Goal: Obtain resource: Download file/media

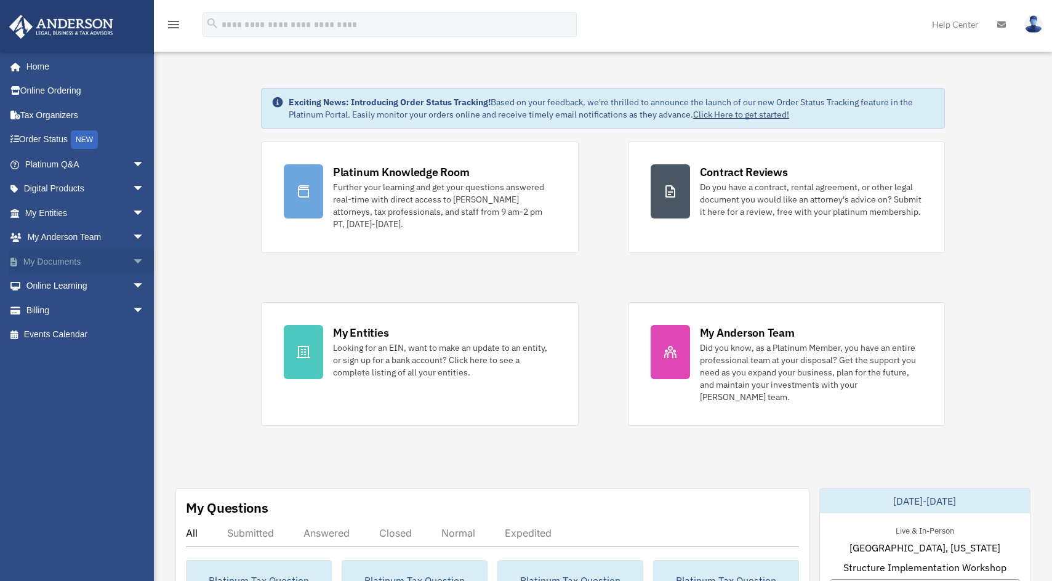
click at [54, 260] on link "My Documents arrow_drop_down" at bounding box center [86, 261] width 154 height 25
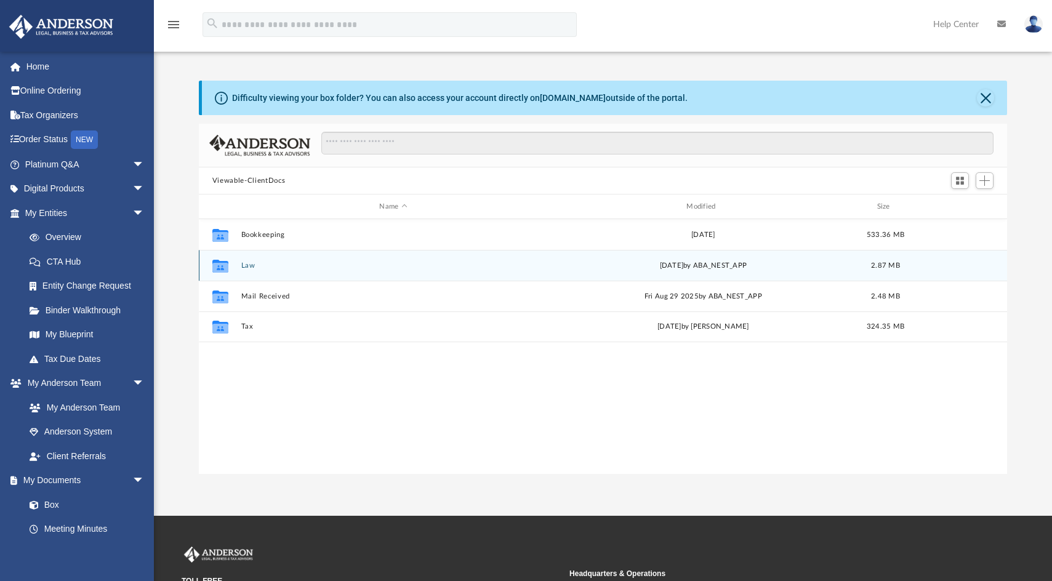
scroll to position [271, 799]
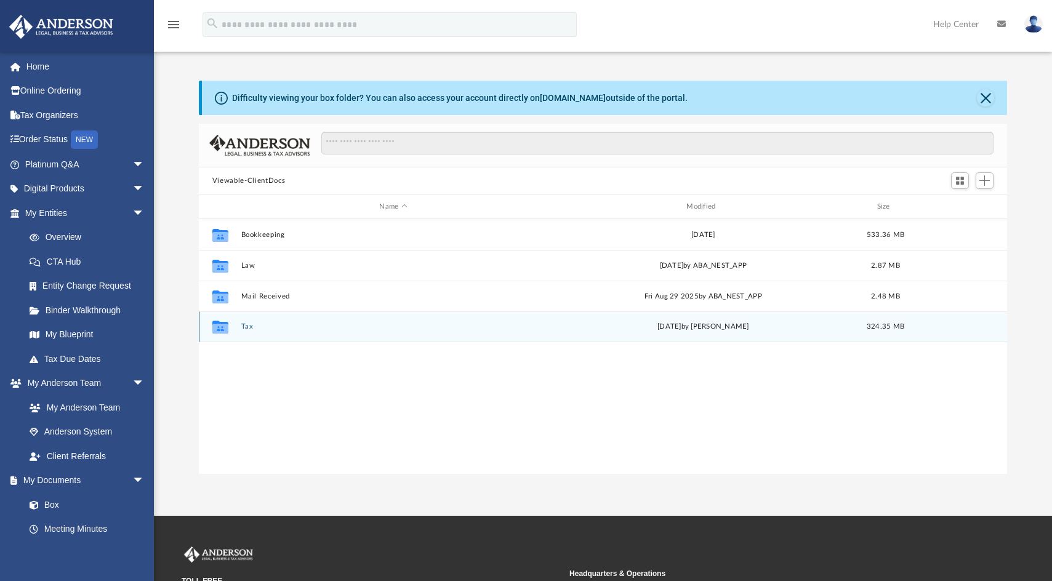
click at [246, 326] on button "Tax" at bounding box center [393, 326] width 305 height 8
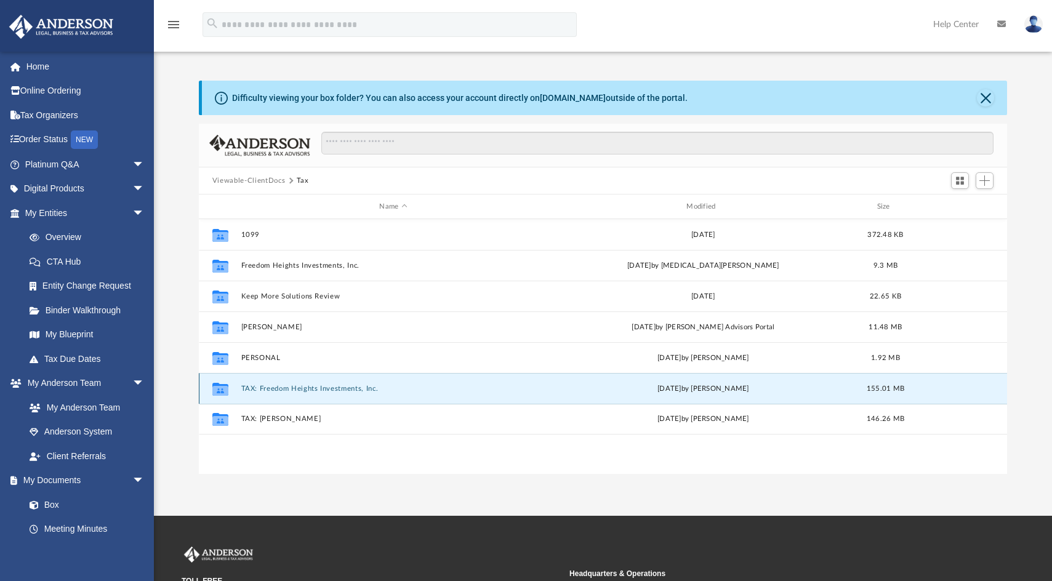
click at [313, 386] on button "TAX: Freedom Heights Investments, Inc." at bounding box center [393, 389] width 305 height 8
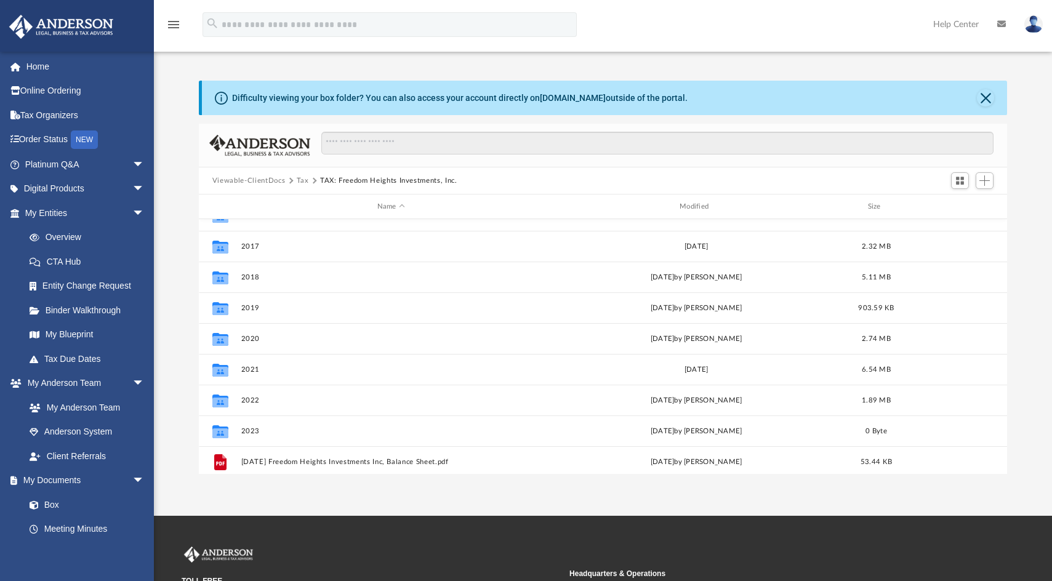
scroll to position [0, 0]
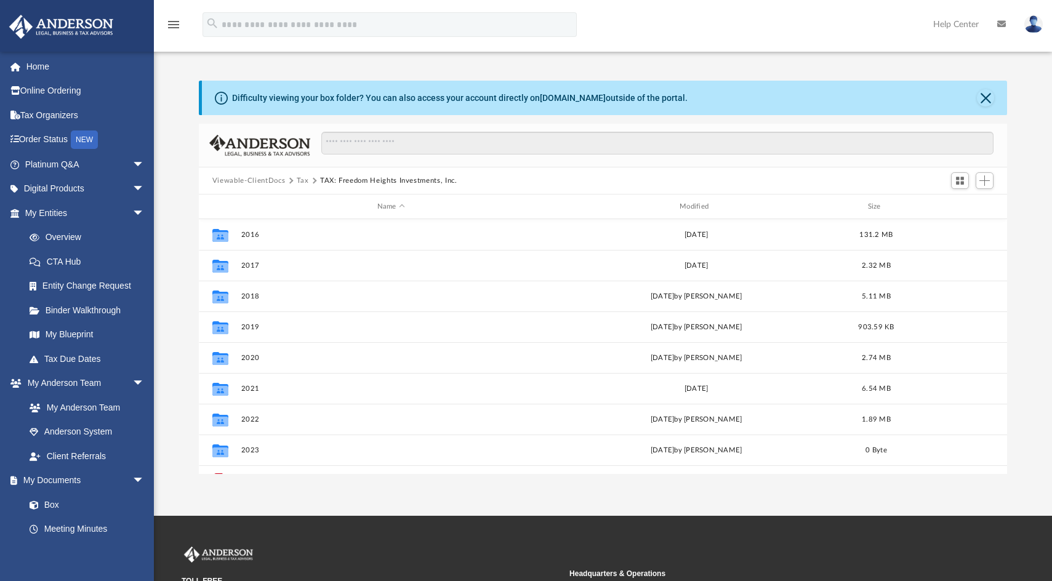
click at [301, 182] on button "Tax" at bounding box center [303, 180] width 12 height 11
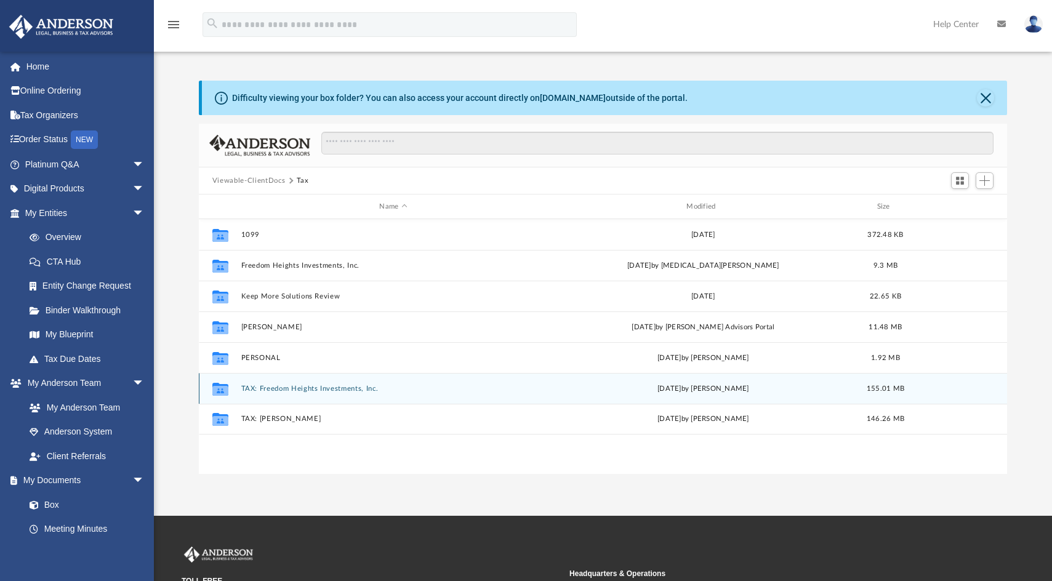
click at [297, 383] on div "Collaborated Folder TAX: Freedom Heights Investments, Inc. Wed Apr 16 2025 by K…" at bounding box center [603, 388] width 808 height 31
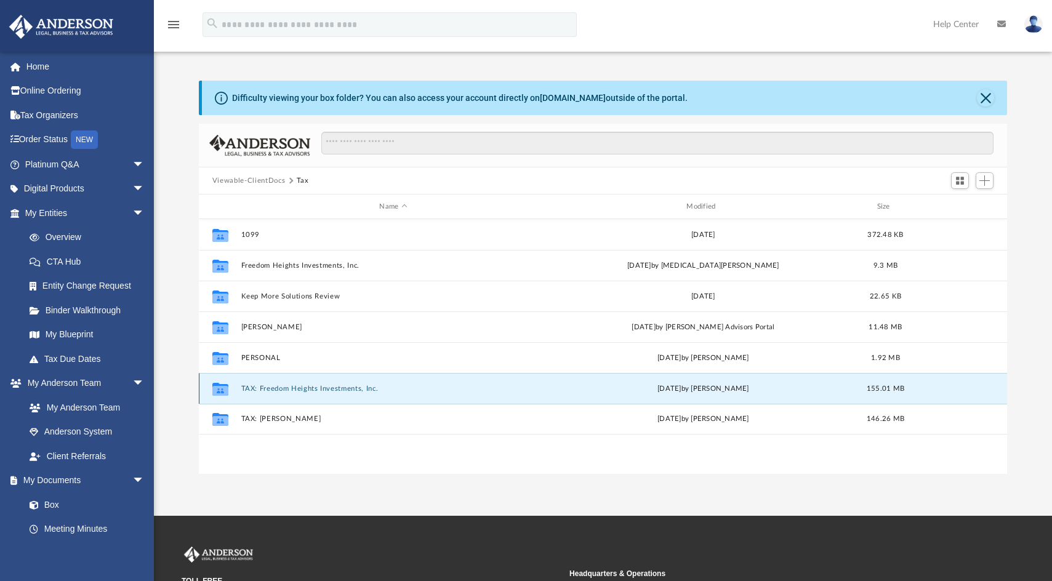
click at [319, 391] on button "TAX: Freedom Heights Investments, Inc." at bounding box center [393, 389] width 305 height 8
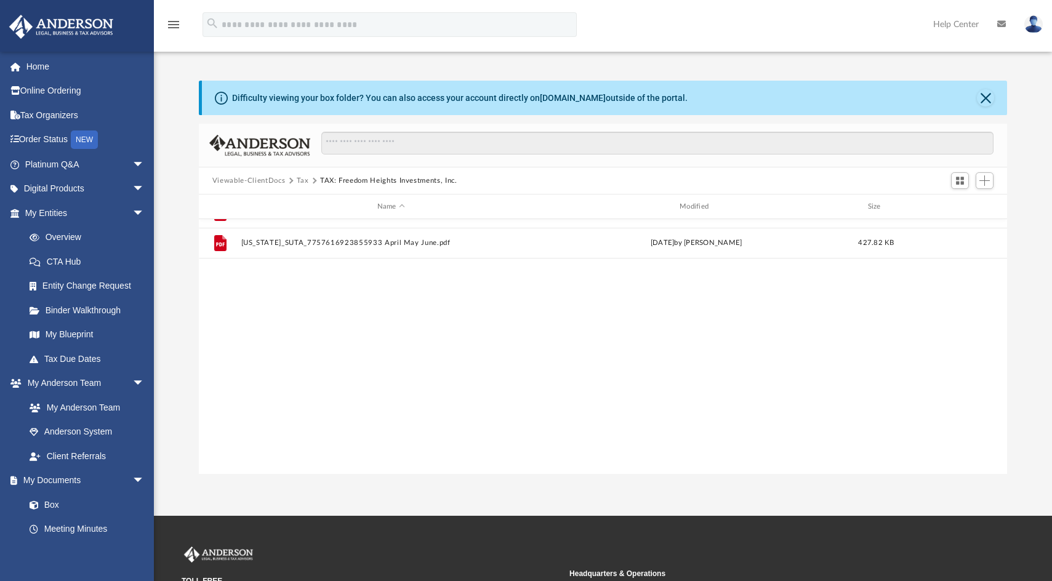
scroll to position [114, 0]
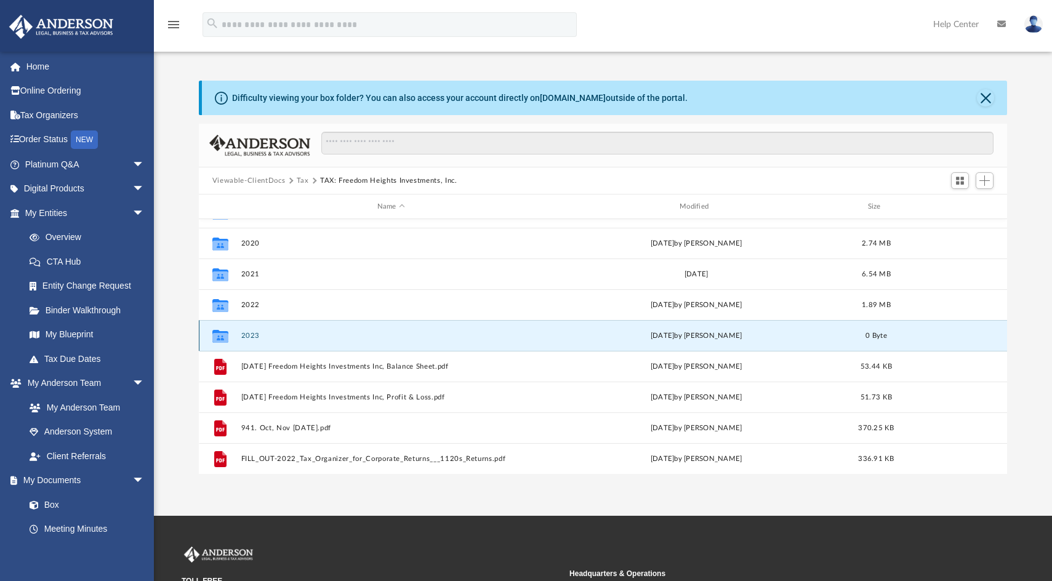
click at [249, 338] on button "2023" at bounding box center [391, 336] width 300 height 8
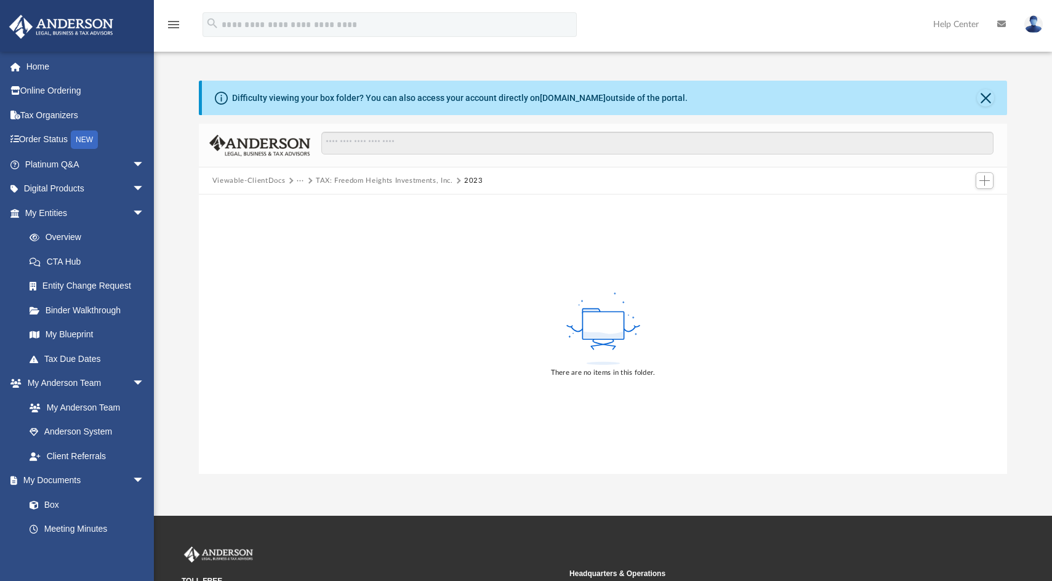
click at [350, 183] on button "TAX: Freedom Heights Investments, Inc." at bounding box center [384, 180] width 137 height 11
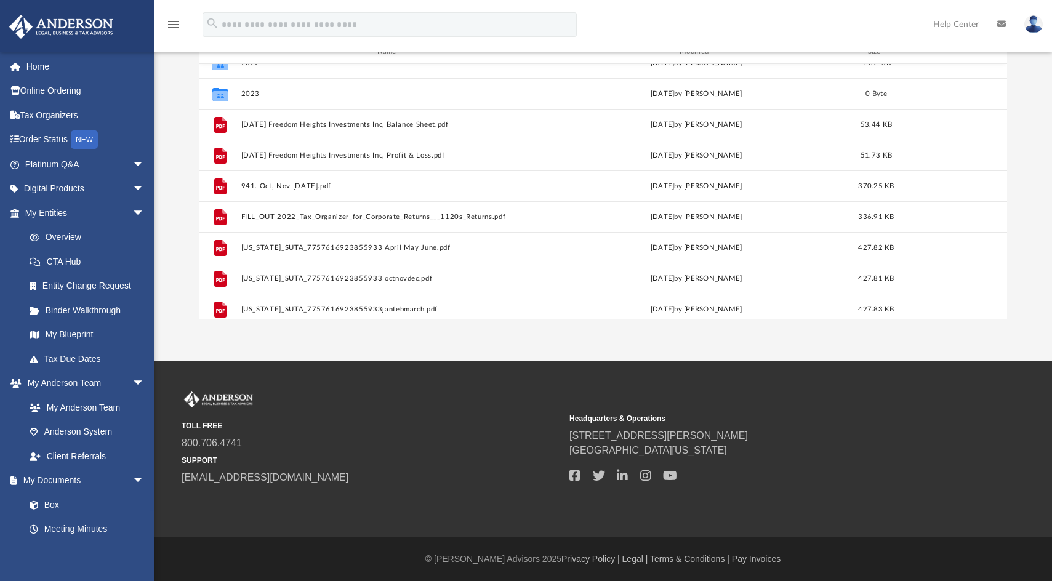
scroll to position [176, 0]
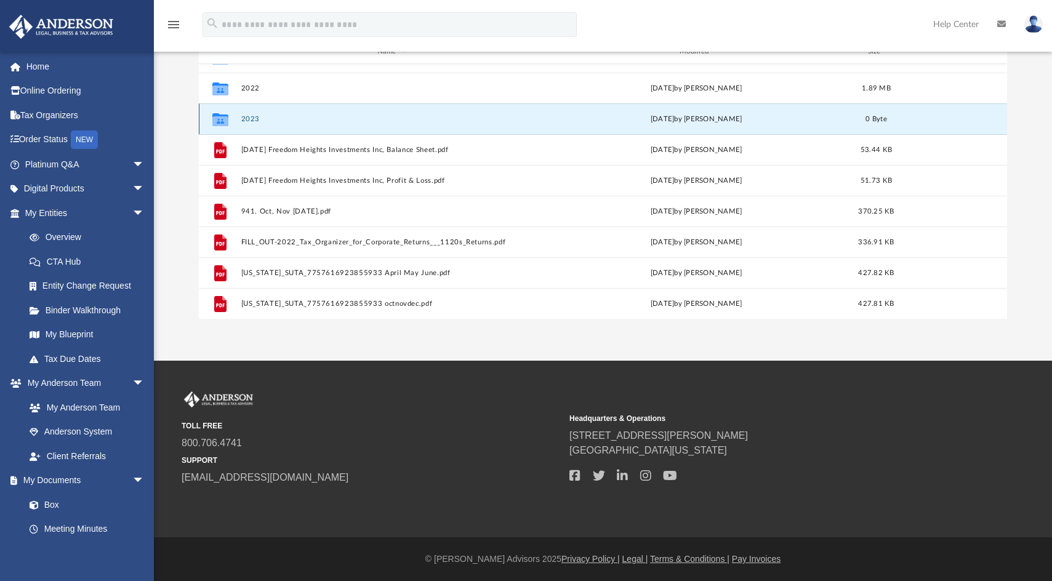
click at [253, 115] on button "2023" at bounding box center [391, 119] width 300 height 8
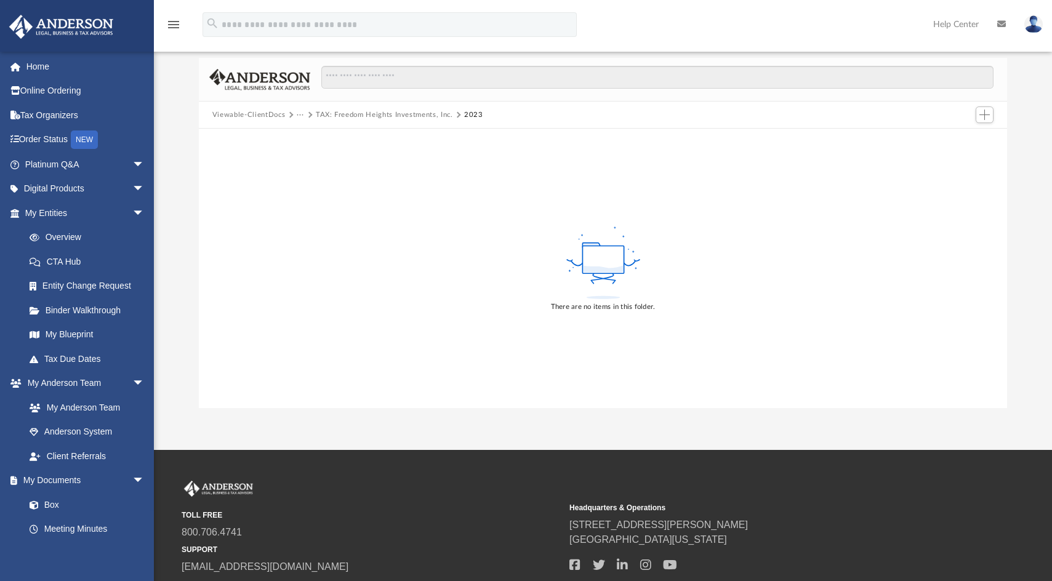
scroll to position [0, 0]
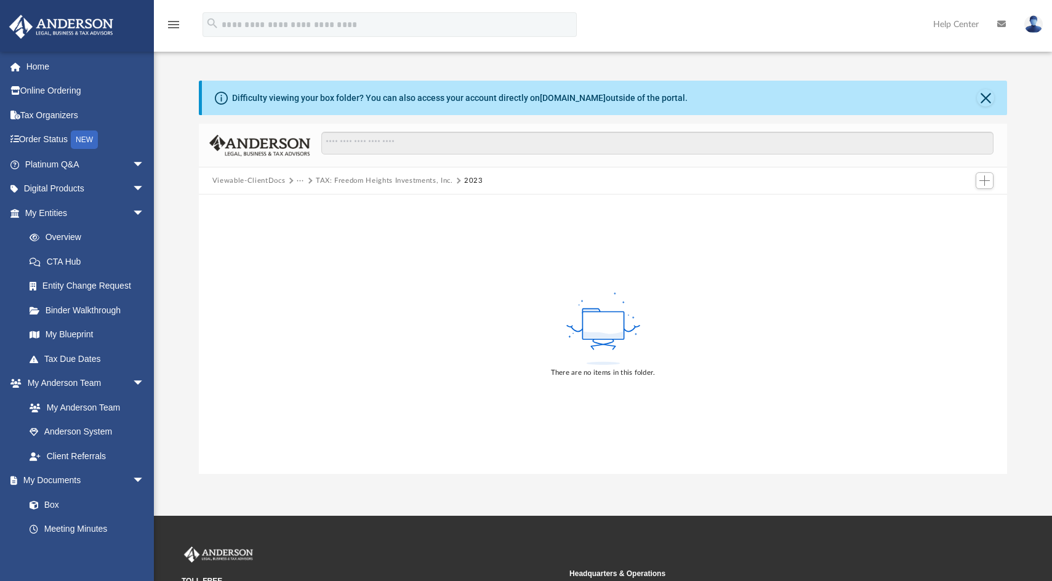
click at [335, 182] on button "TAX: Freedom Heights Investments, Inc." at bounding box center [384, 180] width 137 height 11
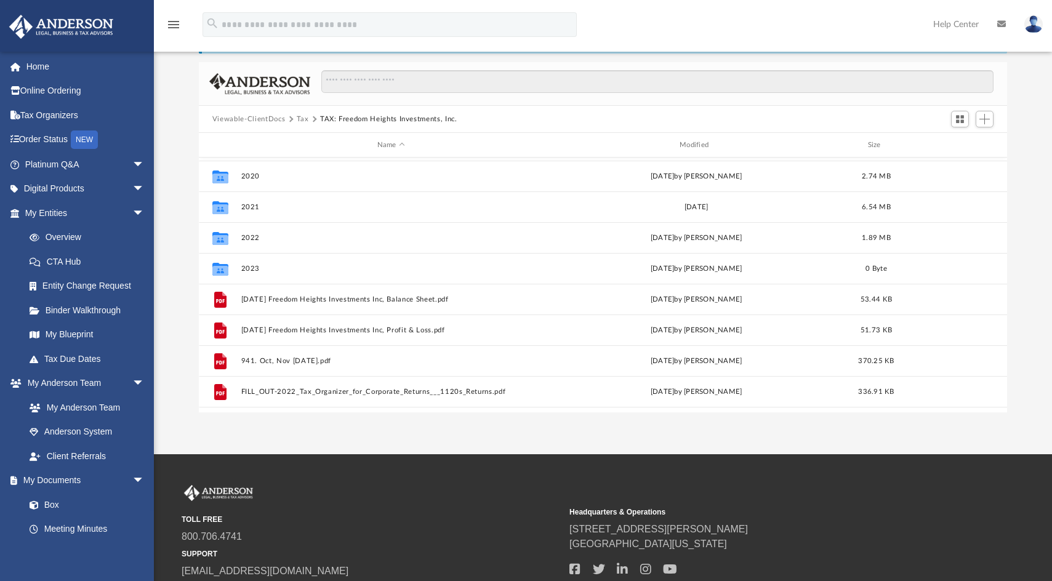
scroll to position [123, 0]
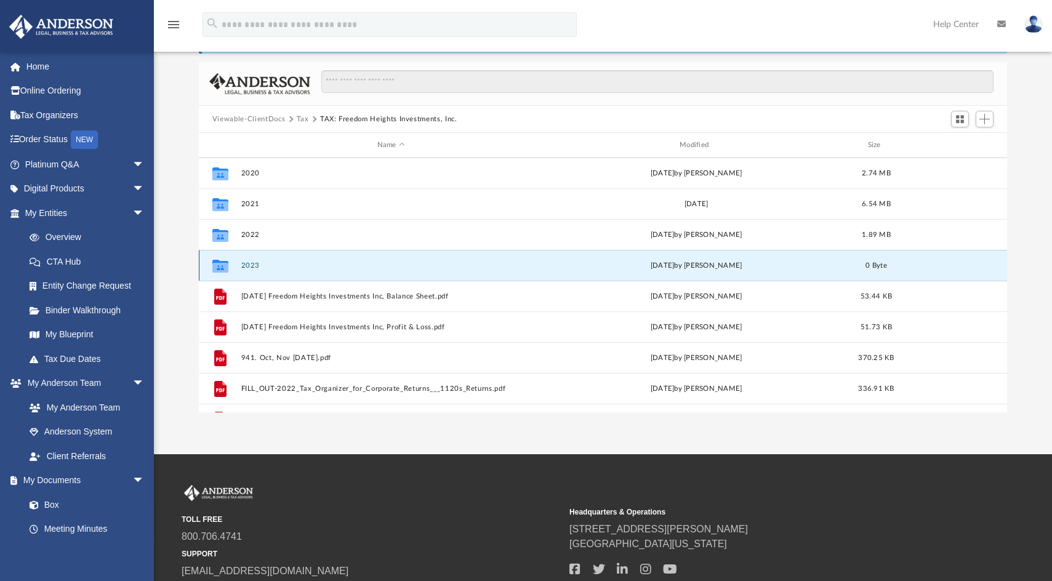
click at [248, 265] on button "2023" at bounding box center [391, 266] width 300 height 8
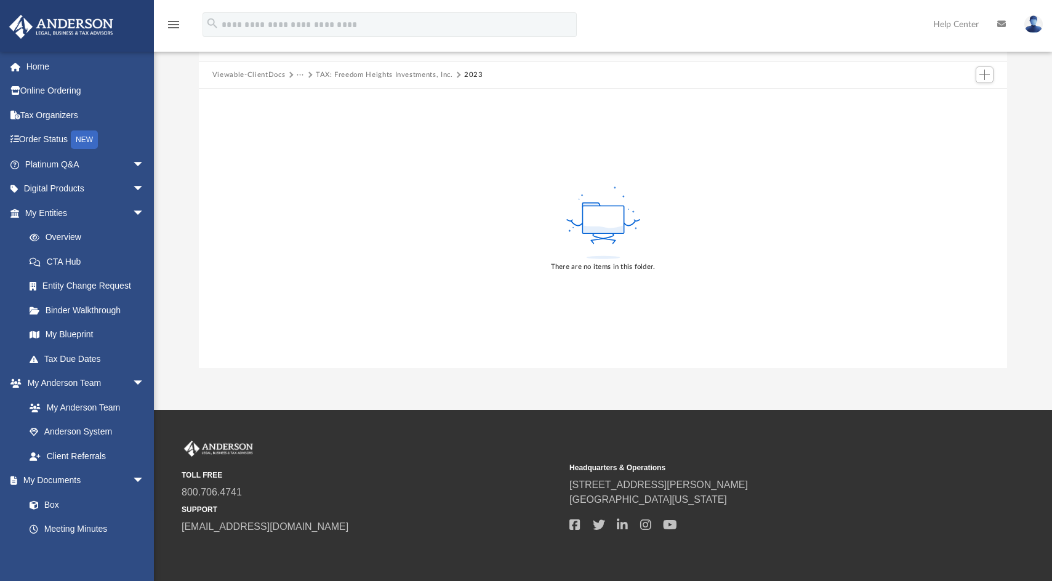
scroll to position [0, 0]
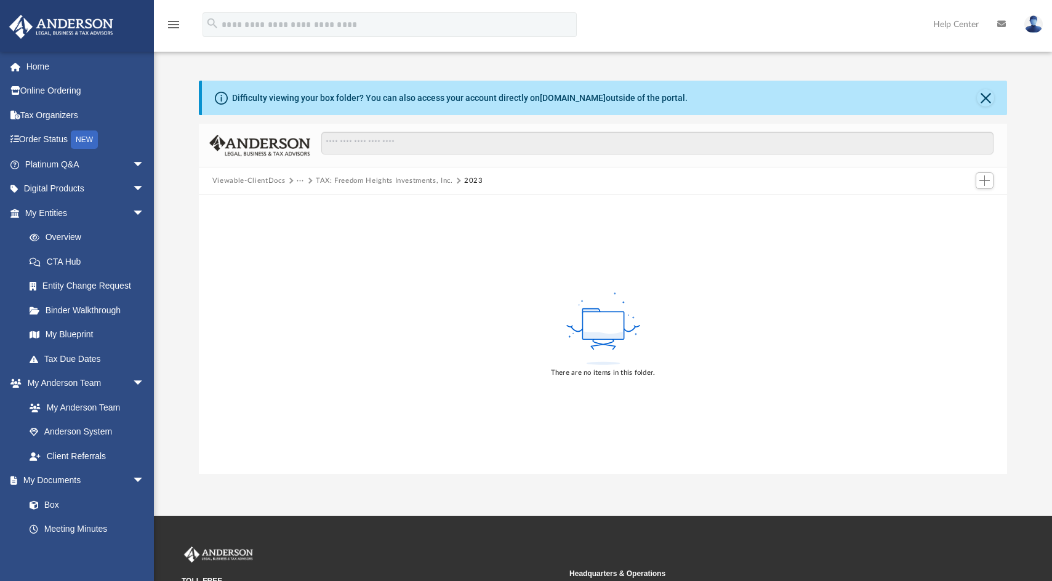
click at [358, 179] on button "TAX: Freedom Heights Investments, Inc." at bounding box center [384, 180] width 137 height 11
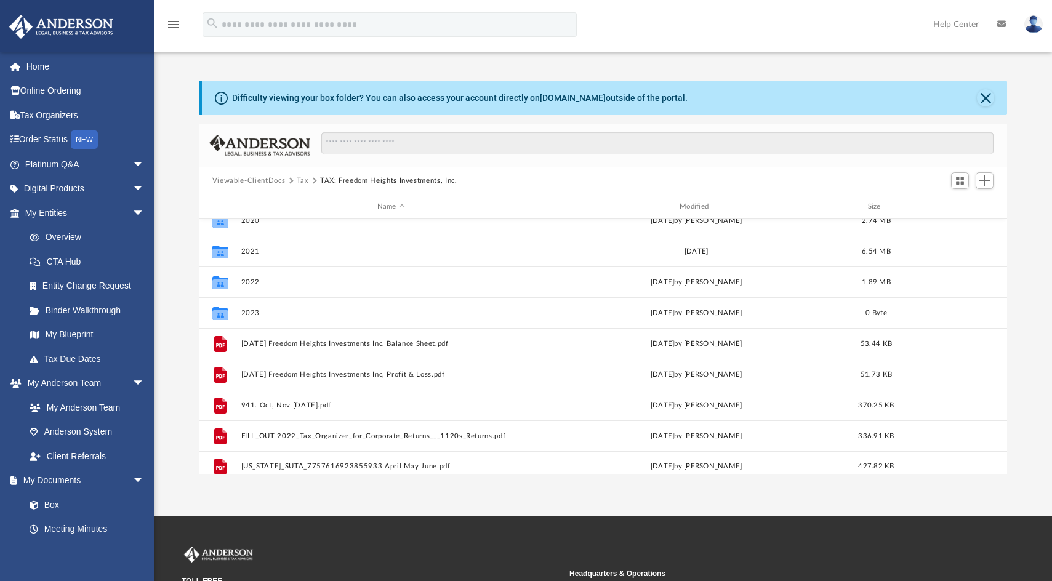
scroll to position [114, 0]
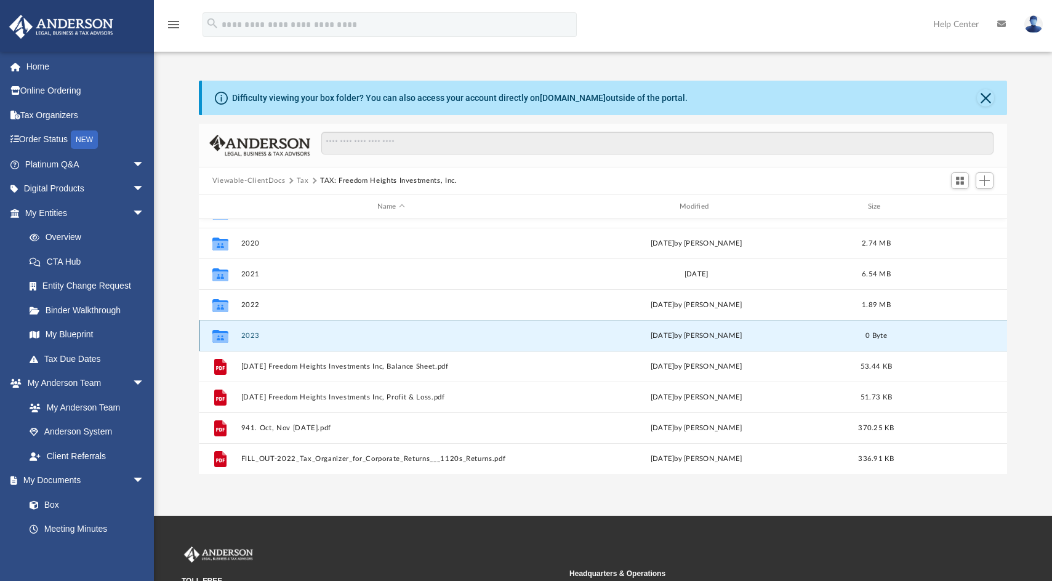
click at [247, 334] on button "2023" at bounding box center [391, 336] width 300 height 8
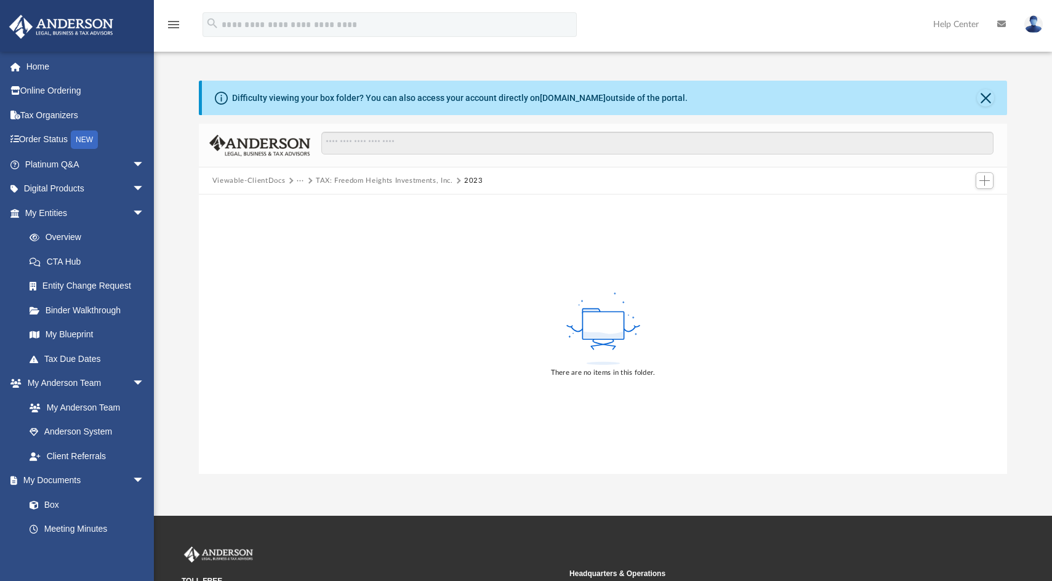
click at [348, 181] on button "TAX: Freedom Heights Investments, Inc." at bounding box center [384, 180] width 137 height 11
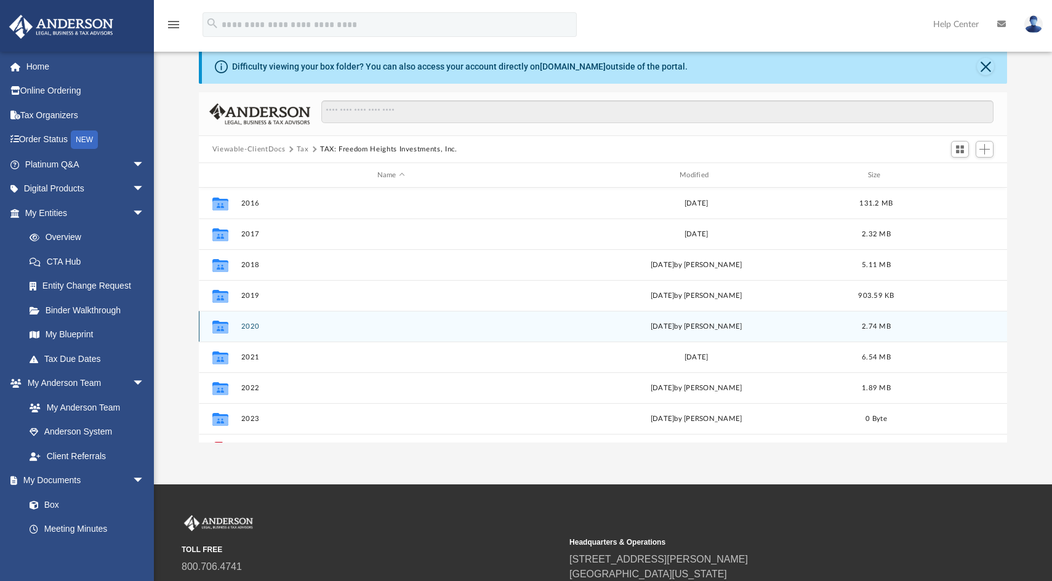
scroll to position [155, 0]
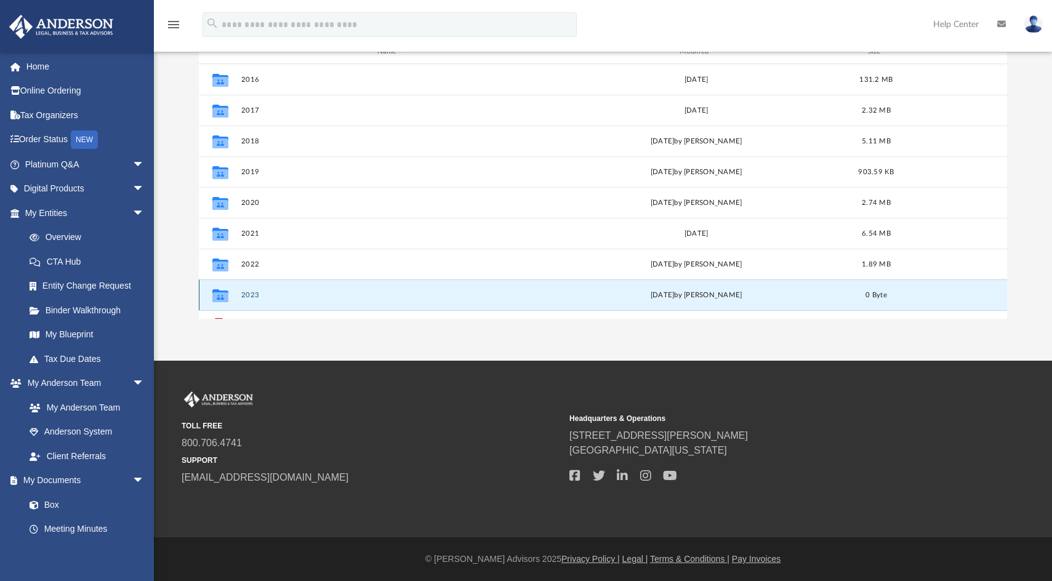
click at [246, 293] on button "2023" at bounding box center [391, 295] width 300 height 8
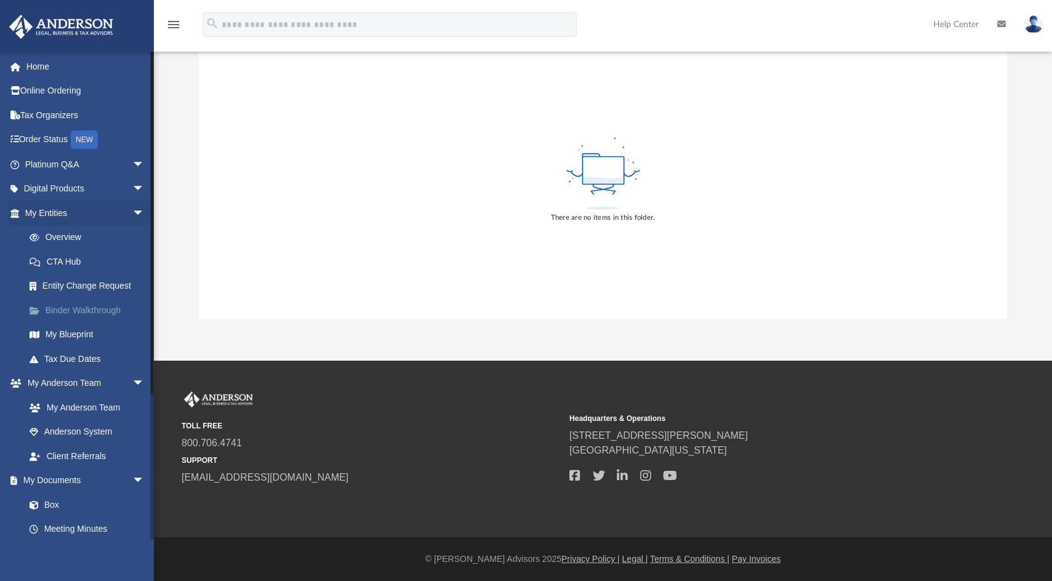
scroll to position [0, 0]
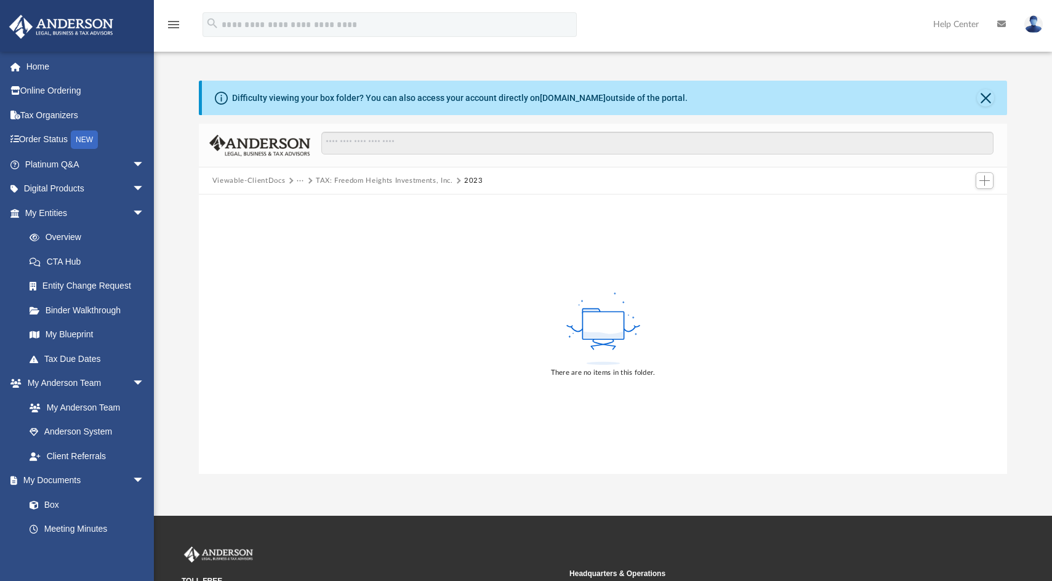
click at [250, 179] on button "Viewable-ClientDocs" at bounding box center [248, 180] width 73 height 11
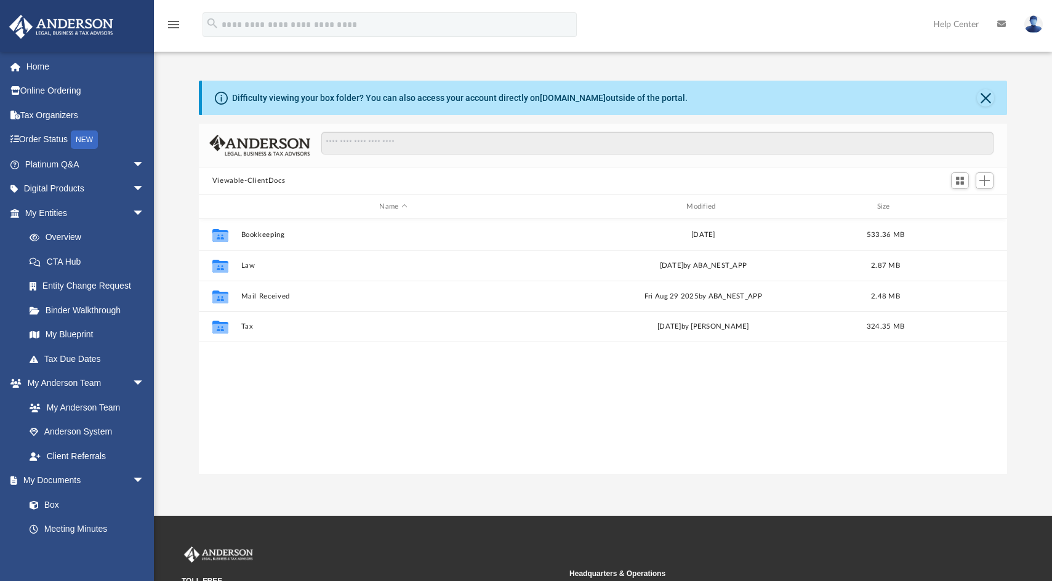
scroll to position [271, 799]
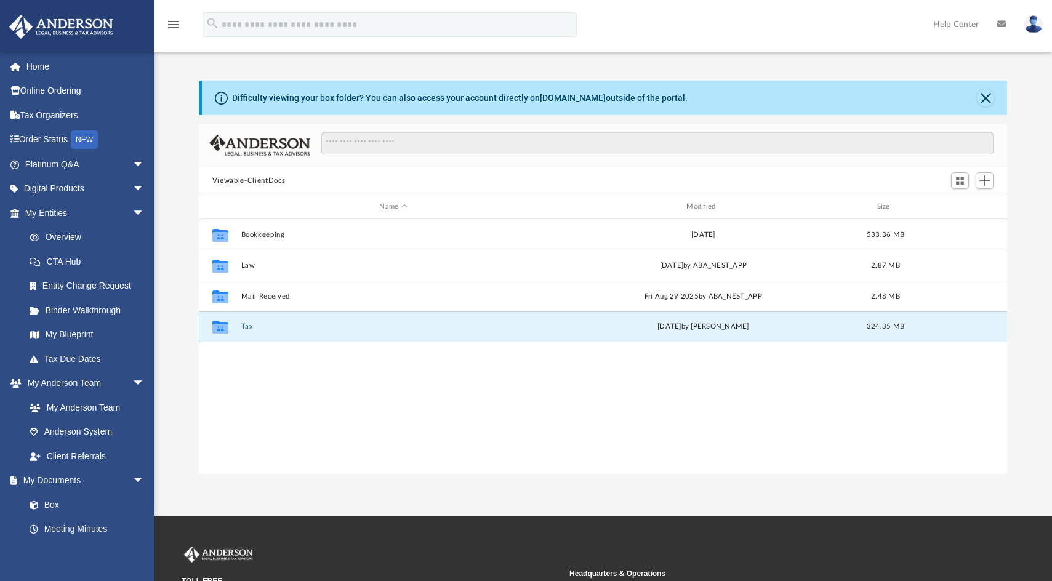
click at [244, 327] on button "Tax" at bounding box center [393, 326] width 305 height 8
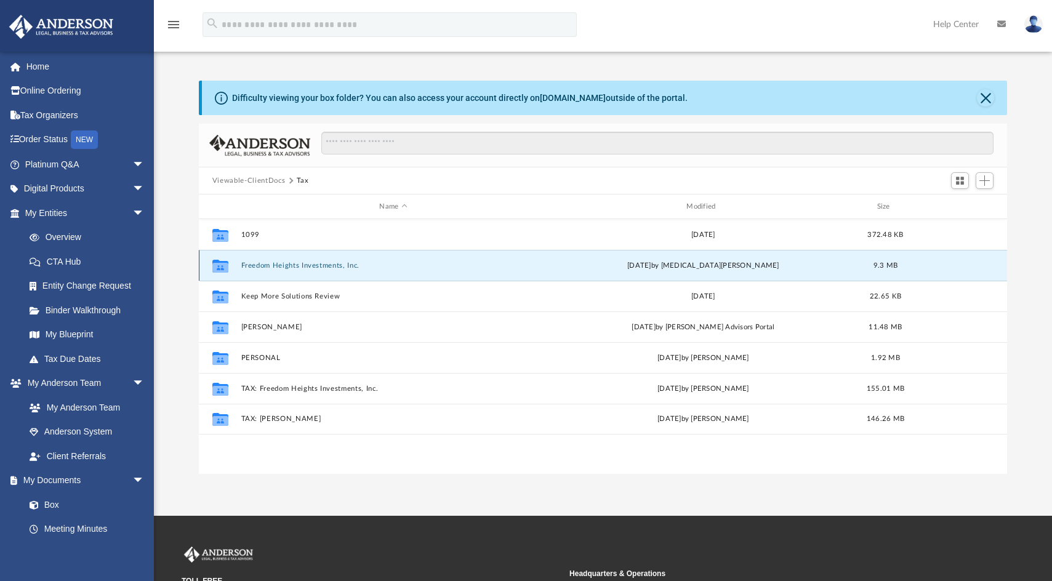
click at [334, 264] on button "Freedom Heights Investments, Inc." at bounding box center [393, 266] width 305 height 8
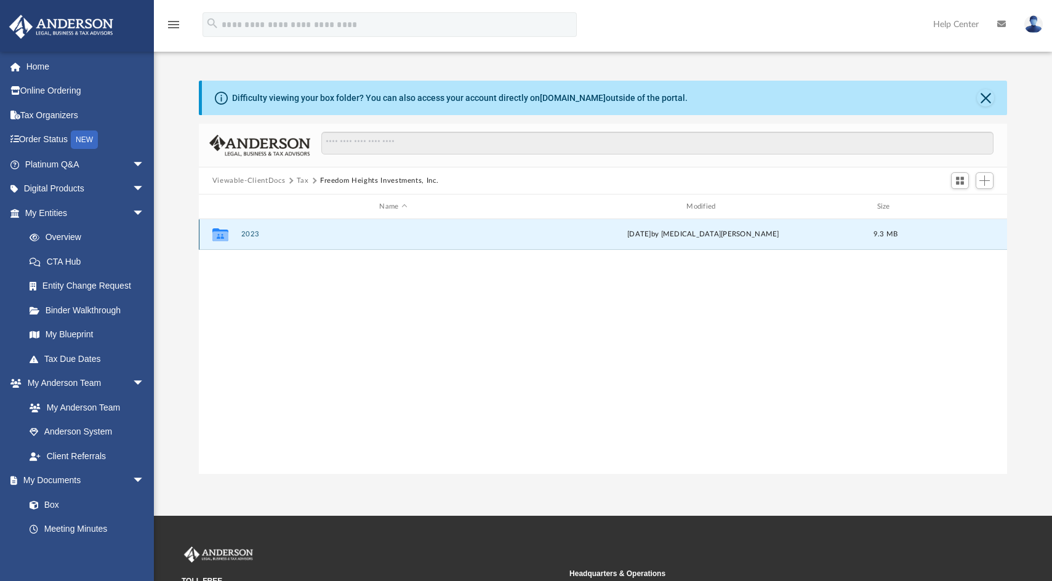
click at [249, 232] on button "2023" at bounding box center [393, 234] width 305 height 8
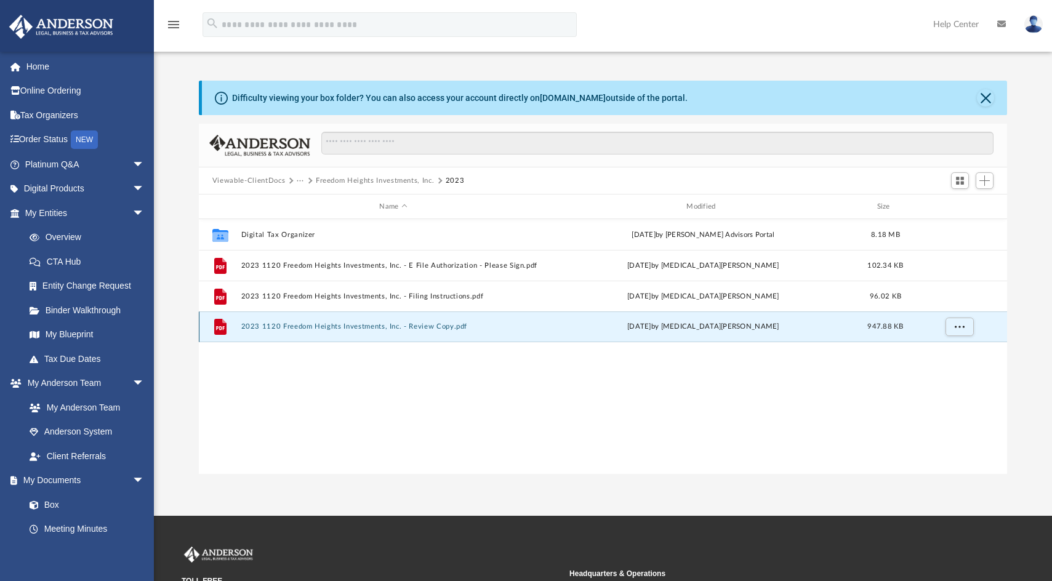
click at [440, 329] on button "2023 1120 Freedom Heights Investments, Inc. - Review Copy.pdf" at bounding box center [393, 326] width 305 height 8
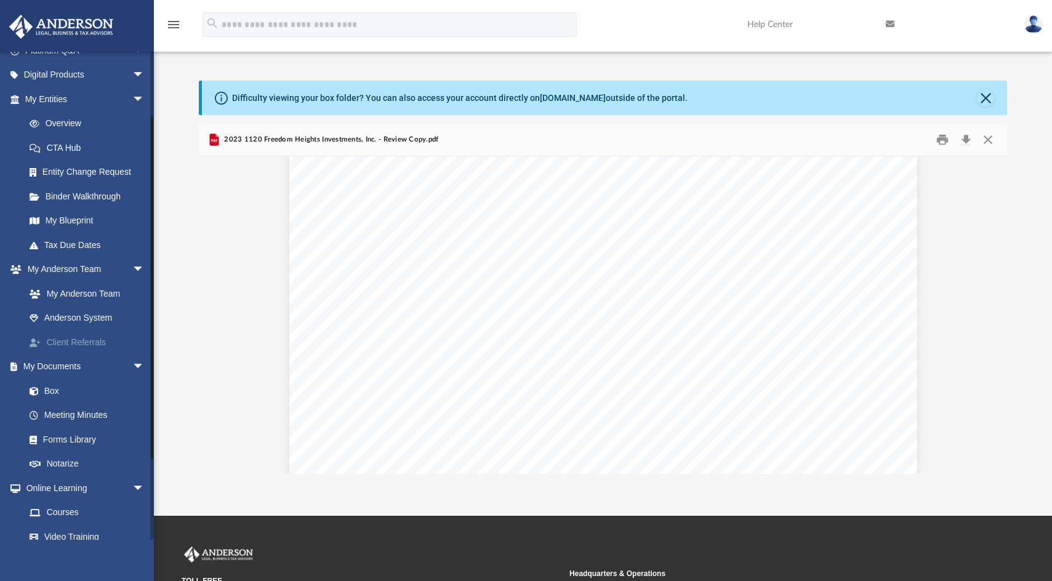
scroll to position [123, 0]
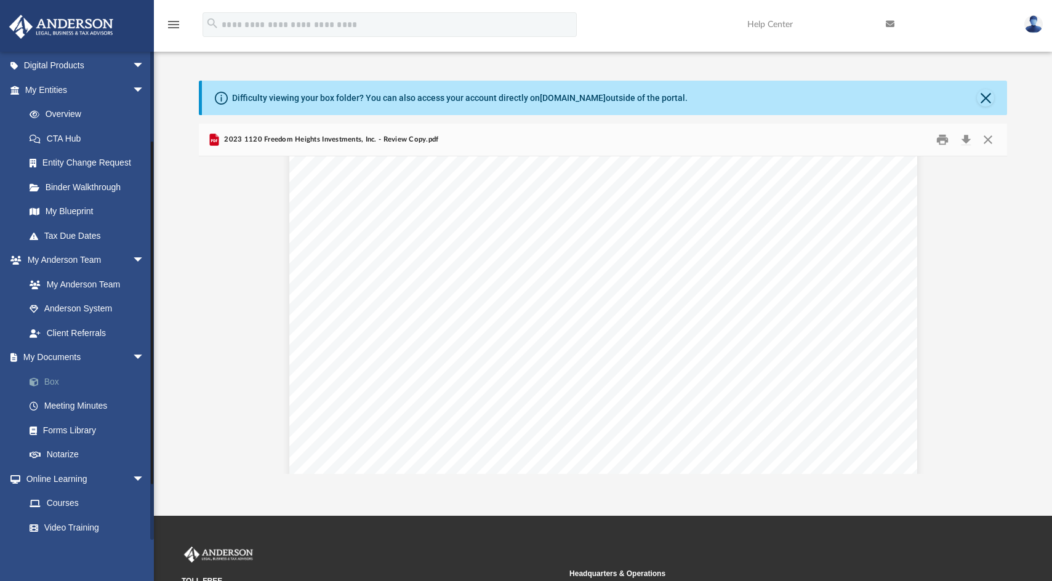
click at [43, 377] on link "Box" at bounding box center [90, 381] width 146 height 25
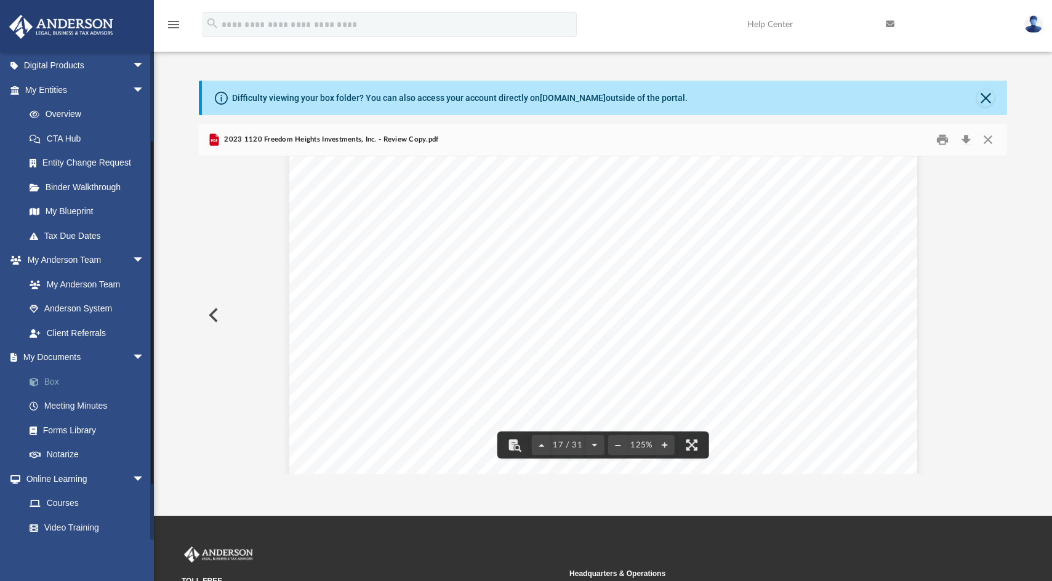
click at [54, 383] on link "Box" at bounding box center [90, 381] width 146 height 25
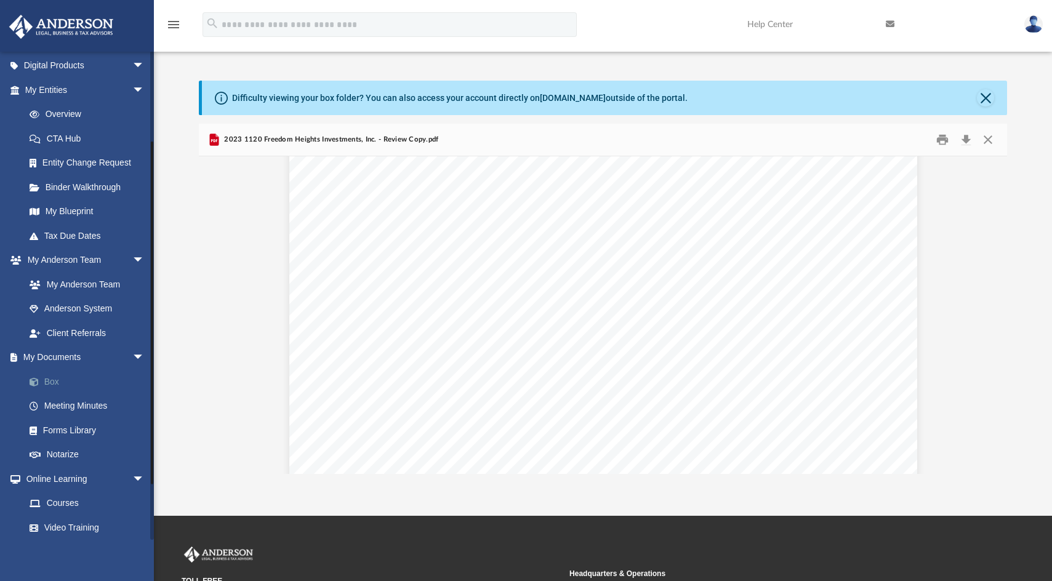
click at [47, 383] on link "Box" at bounding box center [90, 381] width 146 height 25
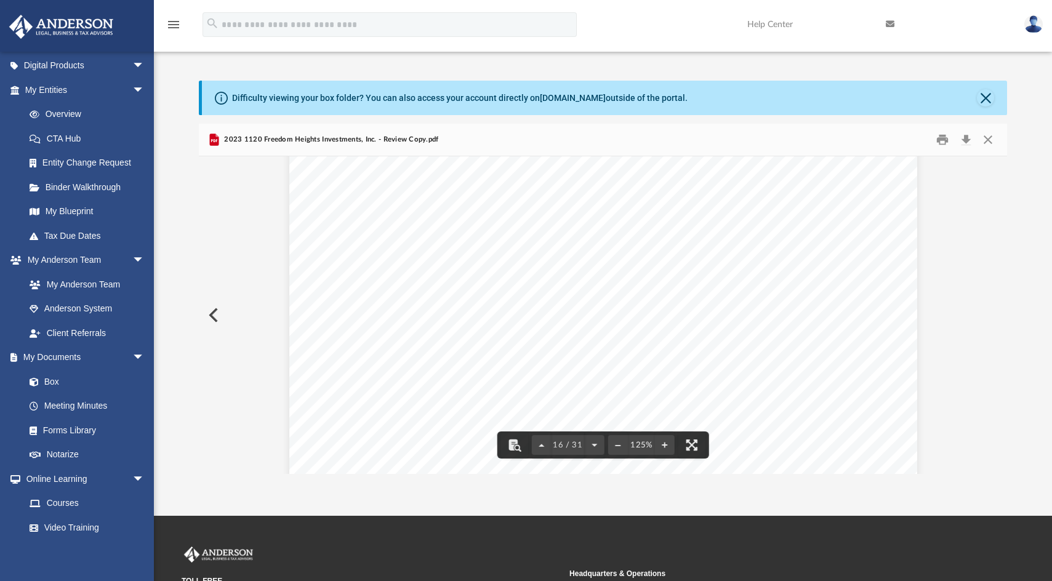
scroll to position [12615, 0]
click at [212, 316] on button "Preview" at bounding box center [212, 315] width 27 height 34
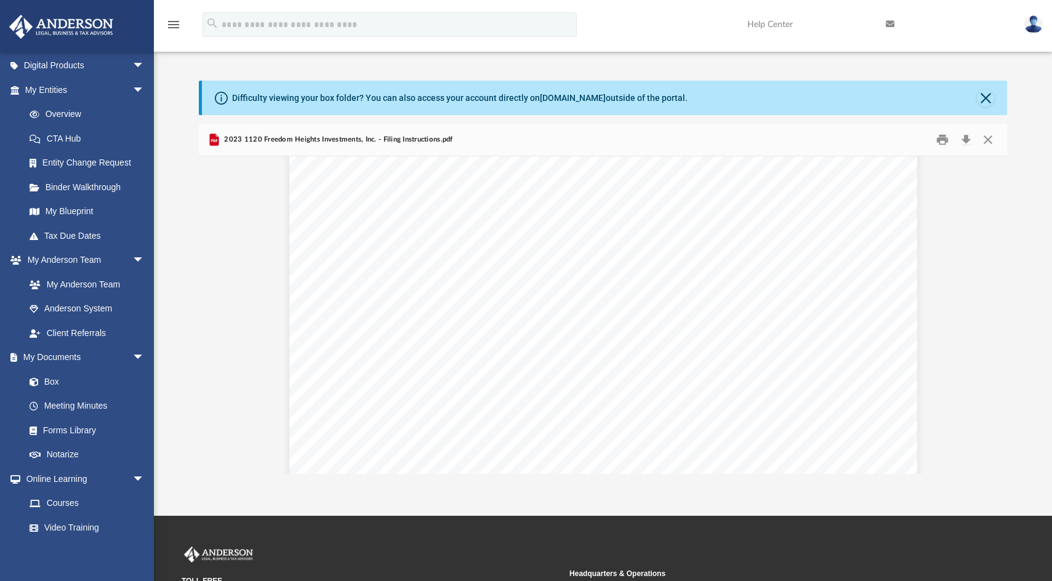
scroll to position [554, 0]
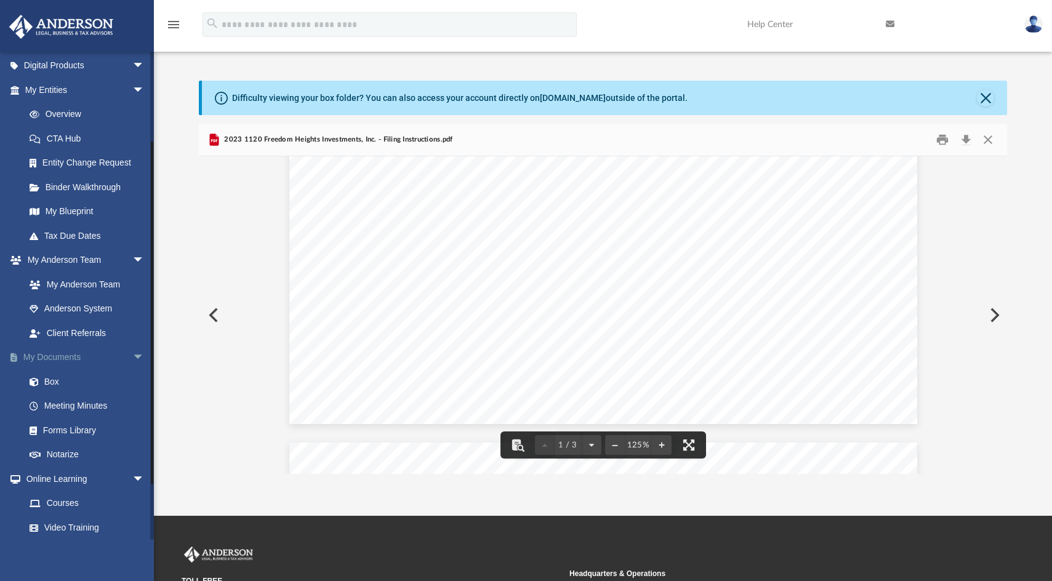
click at [68, 359] on link "My Documents arrow_drop_down" at bounding box center [86, 357] width 154 height 25
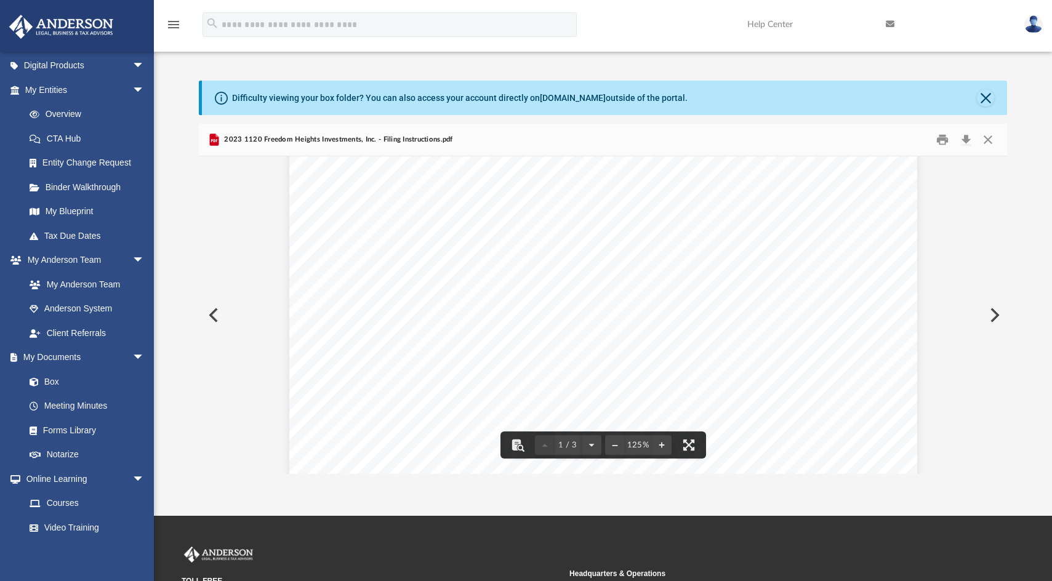
scroll to position [246, 0]
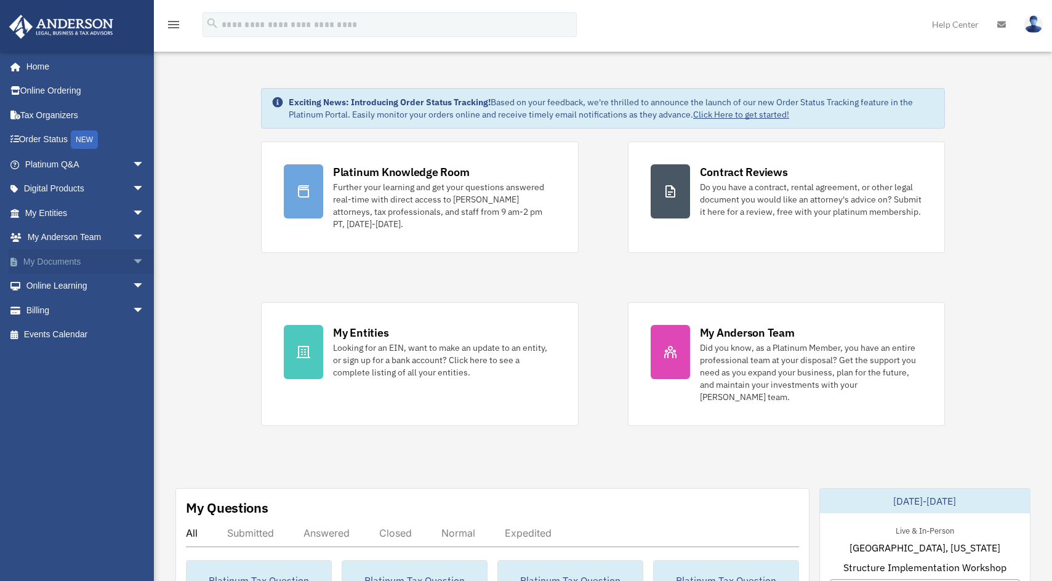
click at [63, 263] on link "My Documents arrow_drop_down" at bounding box center [86, 261] width 154 height 25
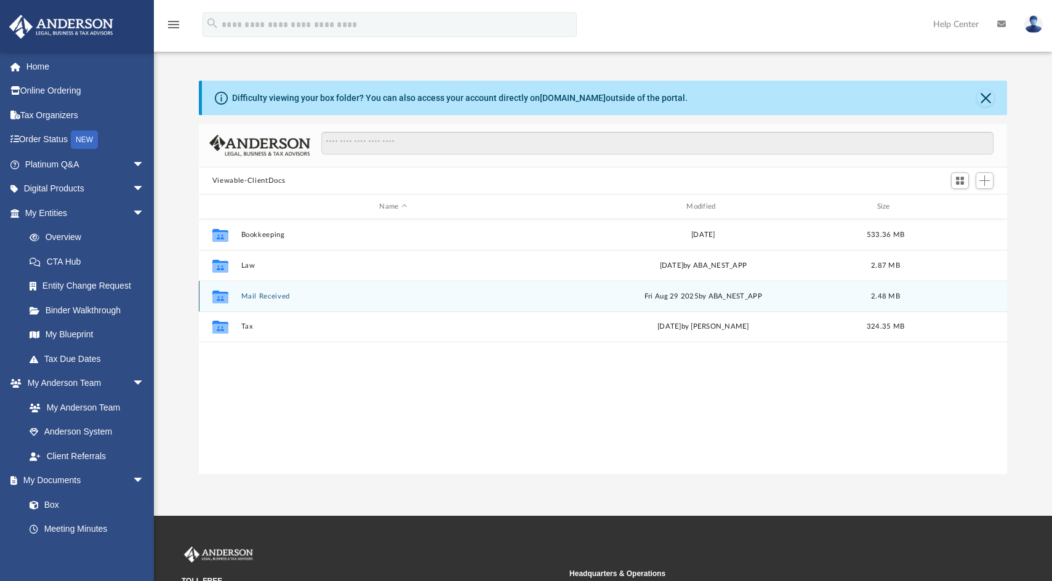
scroll to position [271, 799]
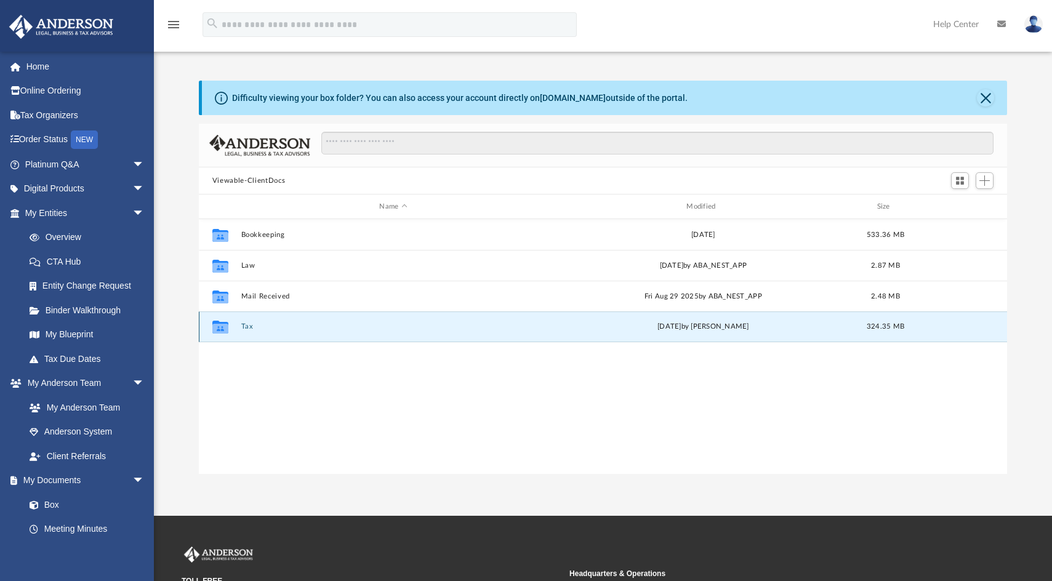
click at [242, 326] on button "Tax" at bounding box center [393, 326] width 305 height 8
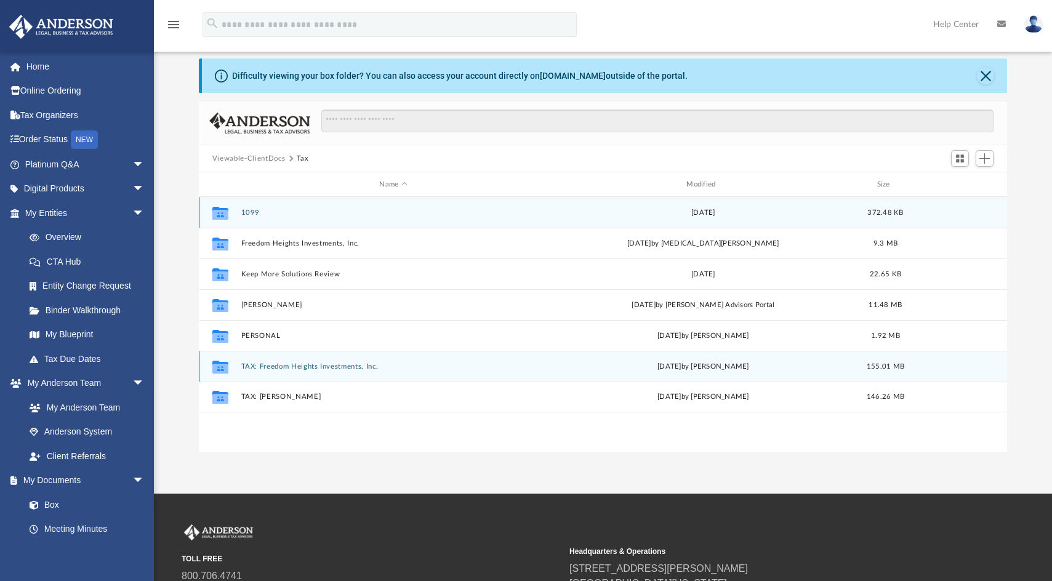
scroll to position [62, 0]
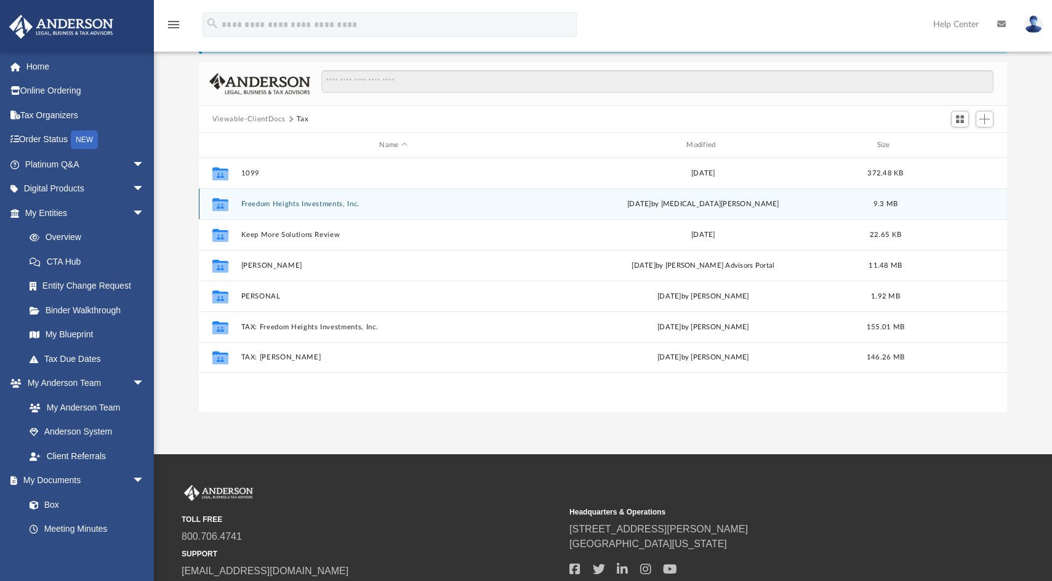
click at [282, 205] on button "Freedom Heights Investments, Inc." at bounding box center [393, 204] width 305 height 8
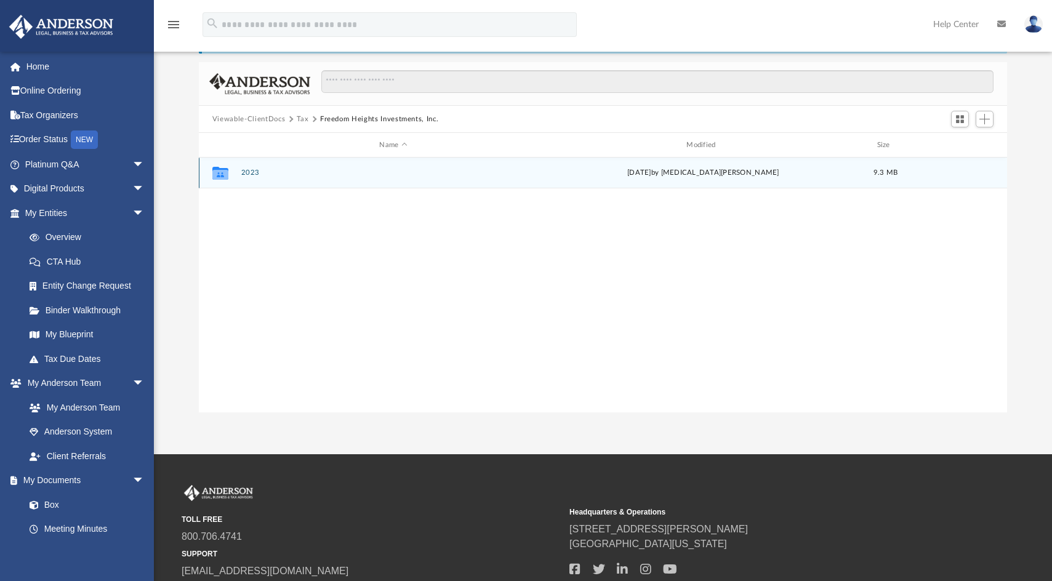
click at [244, 172] on button "2023" at bounding box center [393, 173] width 305 height 8
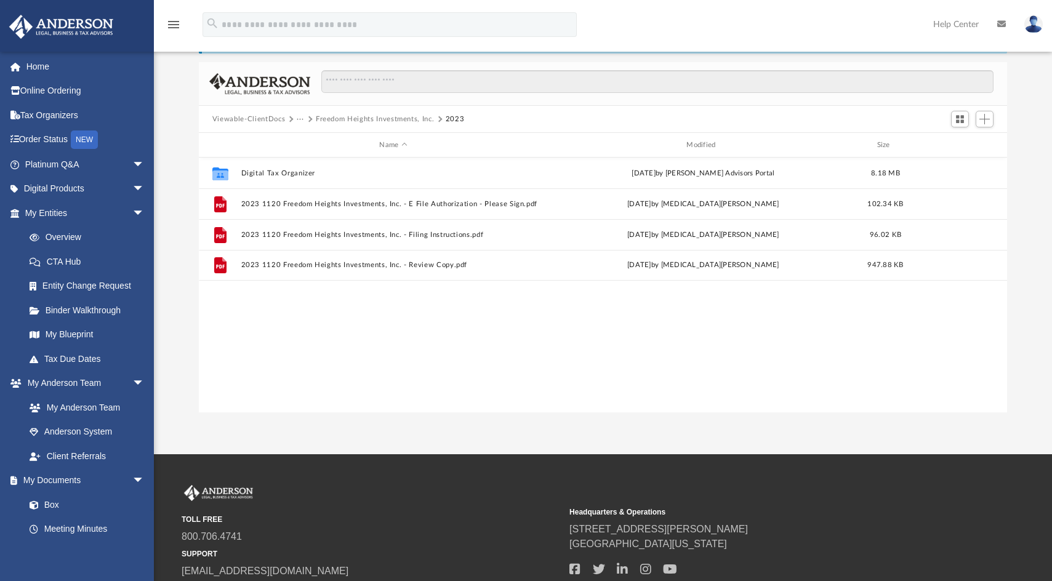
click at [376, 120] on button "Freedom Heights Investments, Inc." at bounding box center [375, 119] width 118 height 11
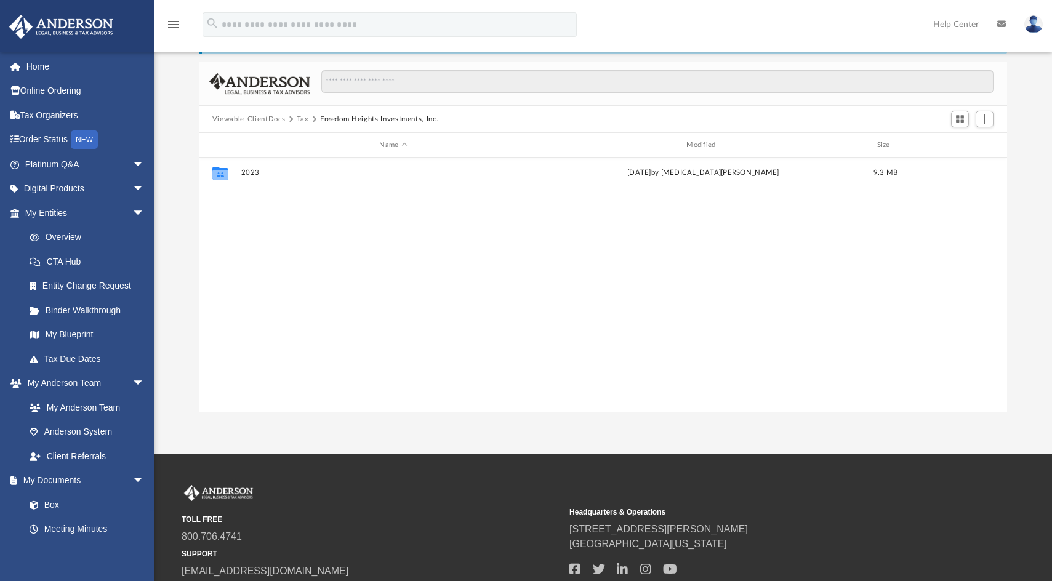
click at [267, 121] on button "Viewable-ClientDocs" at bounding box center [248, 119] width 73 height 11
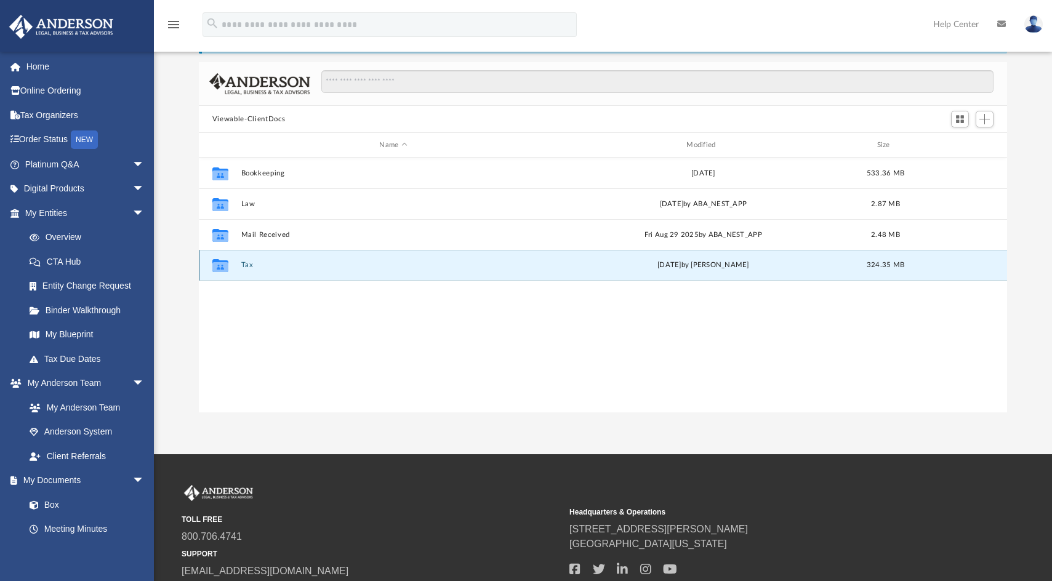
click at [244, 263] on button "Tax" at bounding box center [393, 265] width 305 height 8
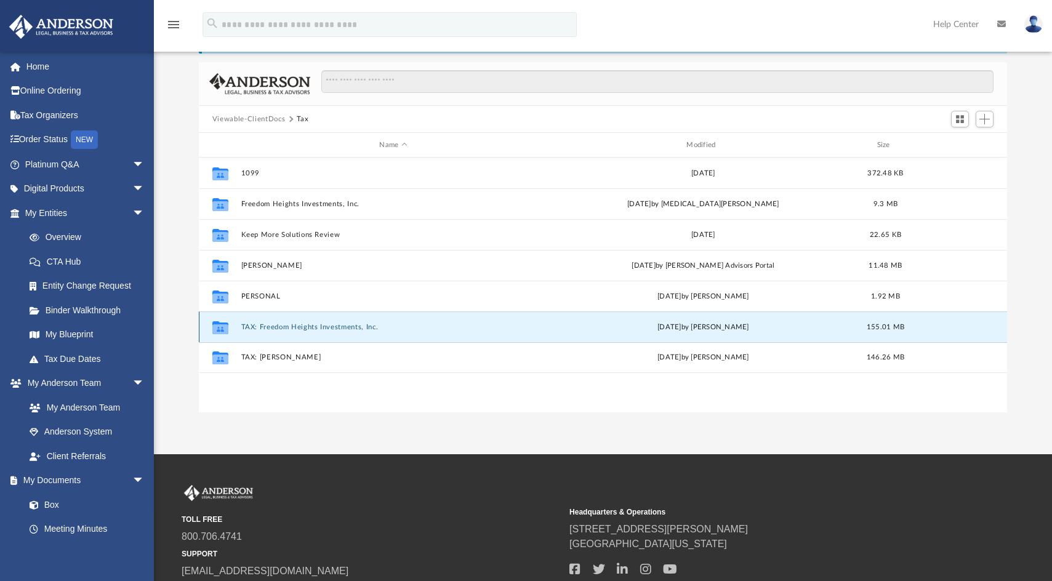
click at [304, 326] on button "TAX: Freedom Heights Investments, Inc." at bounding box center [393, 327] width 305 height 8
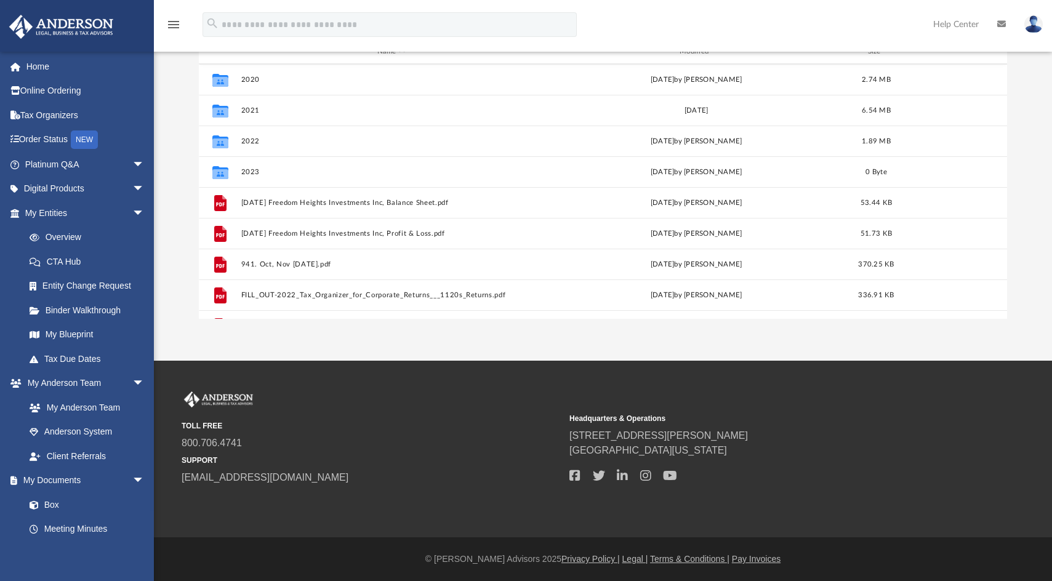
scroll to position [114, 0]
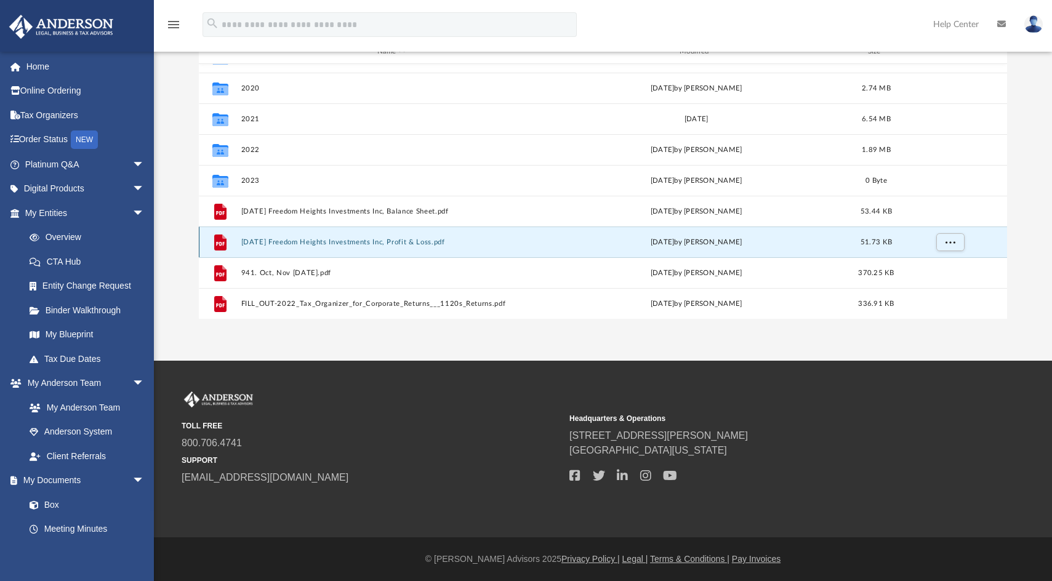
click at [418, 242] on button "2022.09.30 Freedom Heights Investments Inc, Profit & Loss.pdf" at bounding box center [391, 242] width 300 height 8
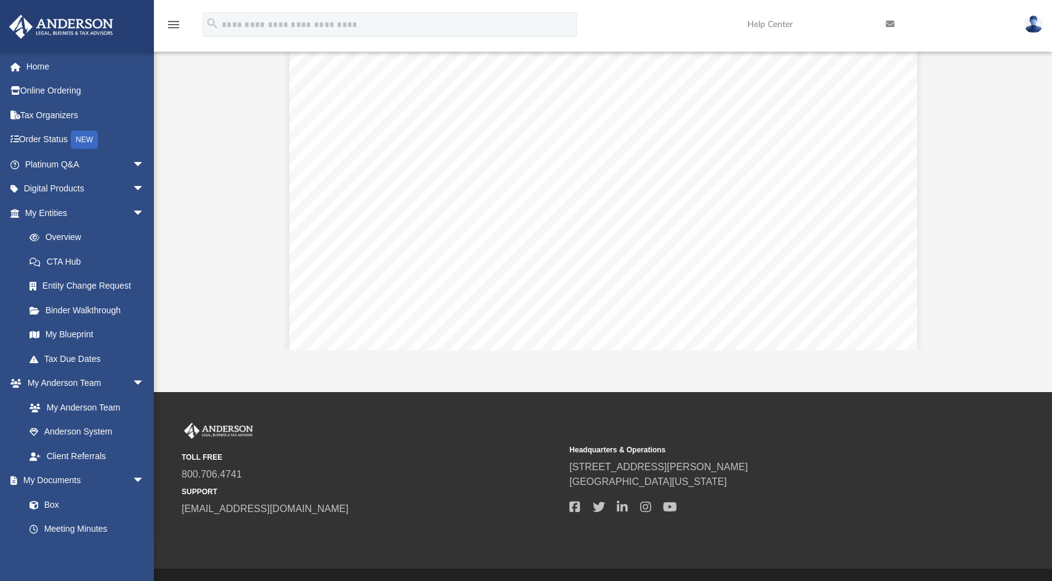
scroll to position [0, 0]
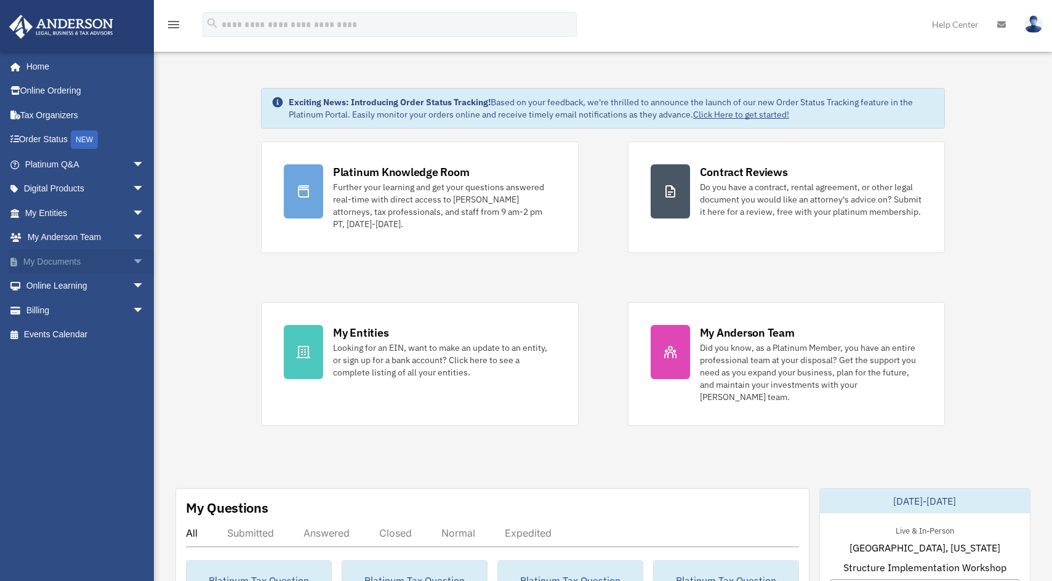
click at [56, 258] on link "My Documents arrow_drop_down" at bounding box center [86, 261] width 154 height 25
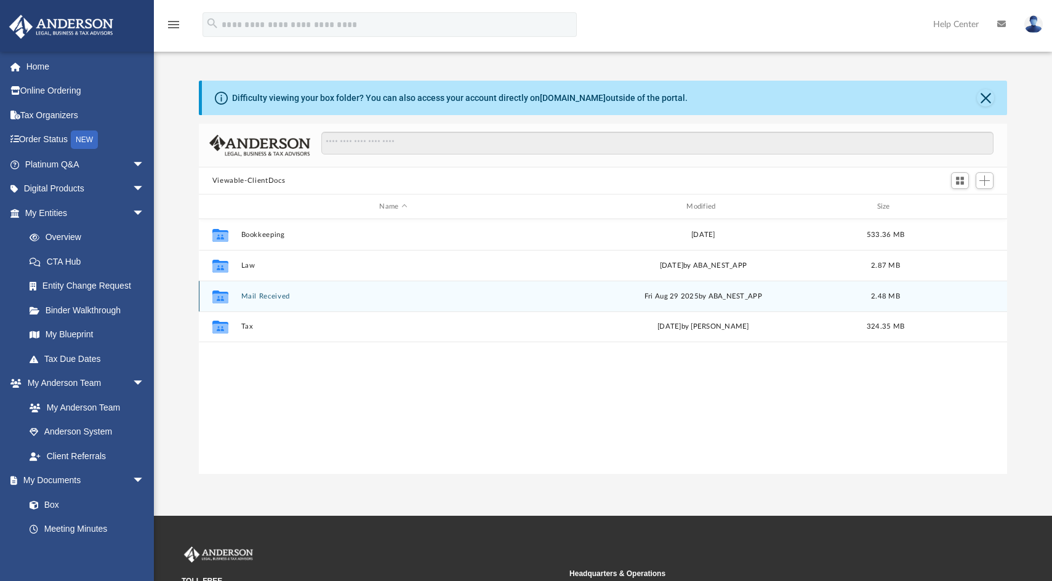
scroll to position [271, 799]
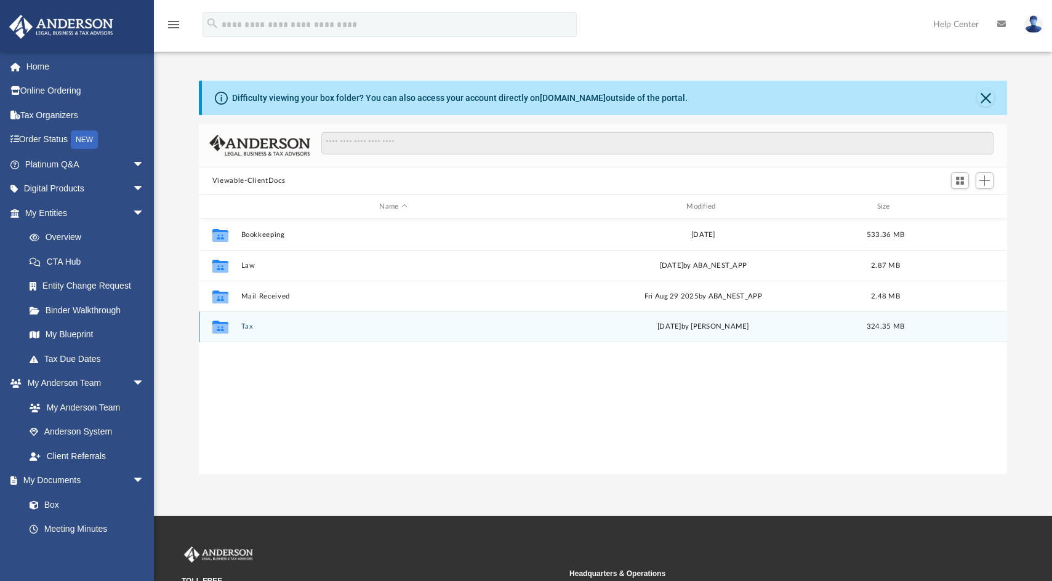
click at [244, 325] on button "Tax" at bounding box center [393, 326] width 305 height 8
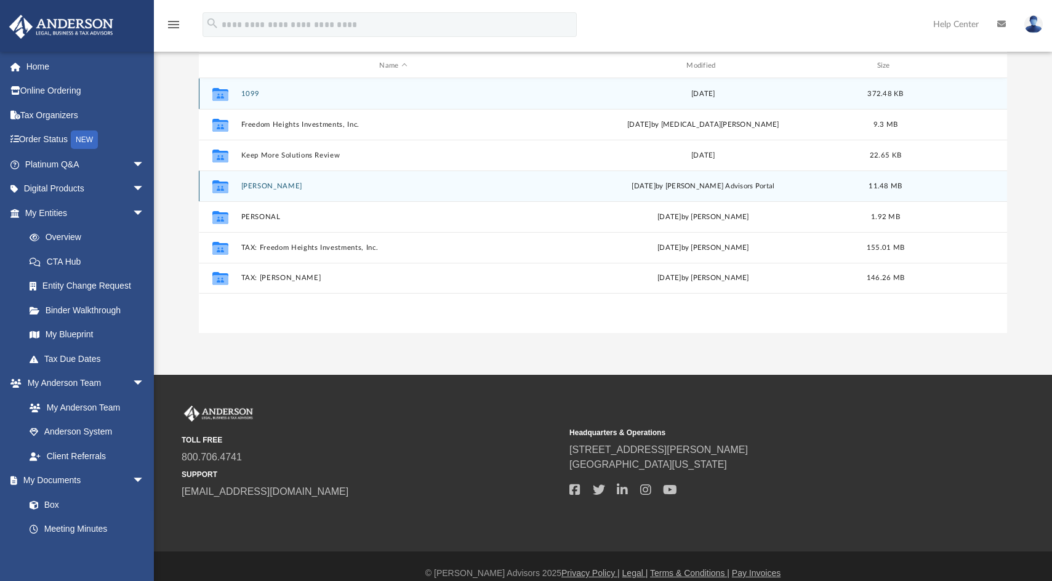
scroll to position [155, 0]
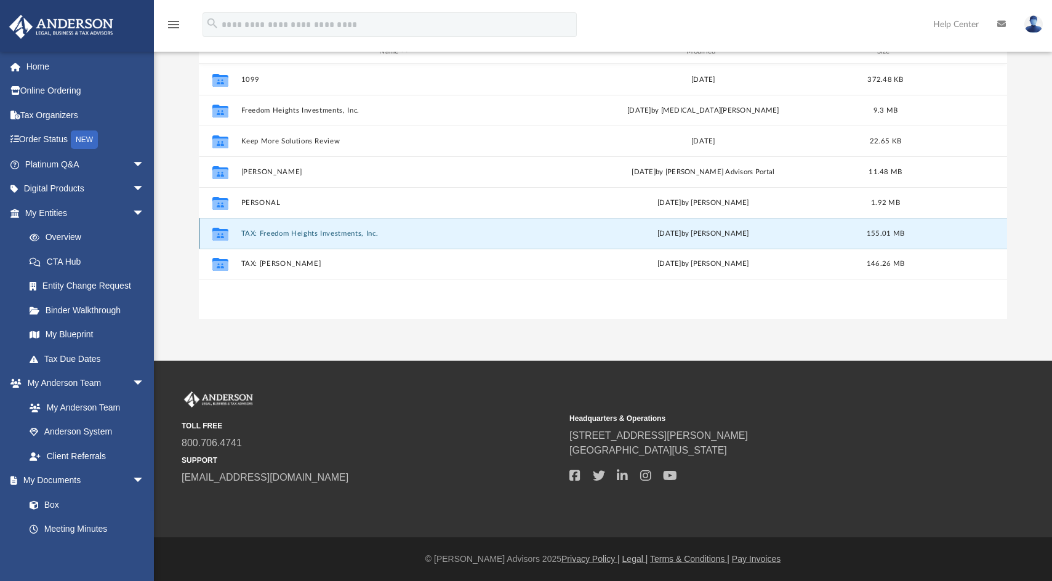
click at [320, 230] on button "TAX: Freedom Heights Investments, Inc." at bounding box center [393, 234] width 305 height 8
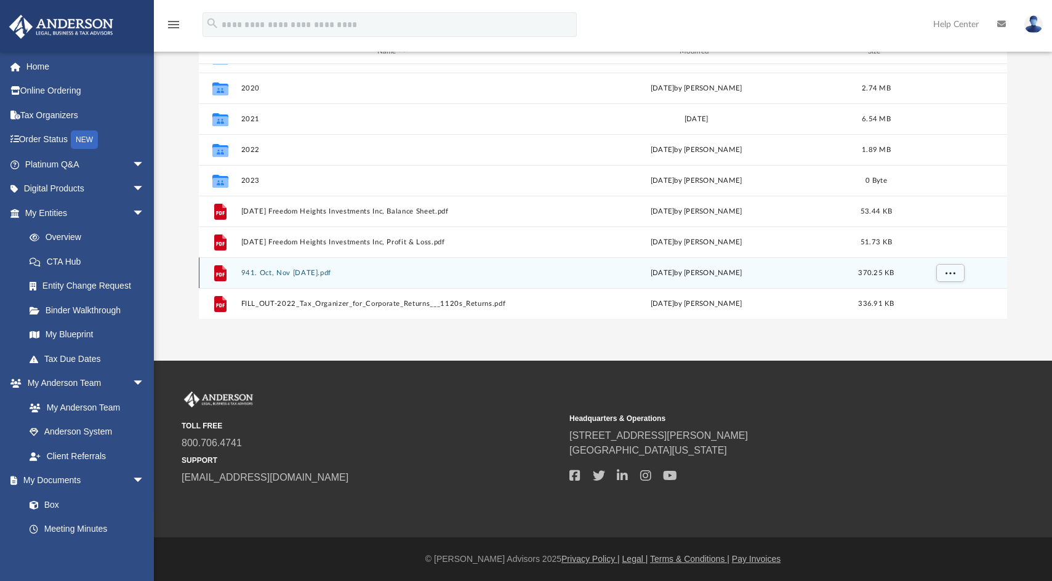
scroll to position [176, 0]
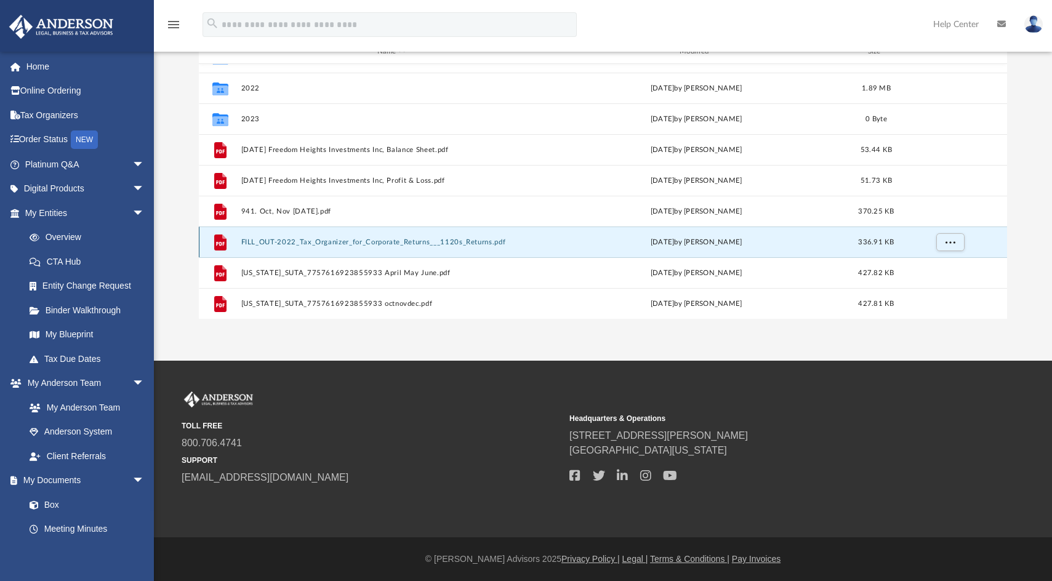
click at [415, 245] on button "FILL_OUT-2022_Tax_Organizer_for_Corporate_Returns___1120s_Returns.pdf" at bounding box center [391, 242] width 300 height 8
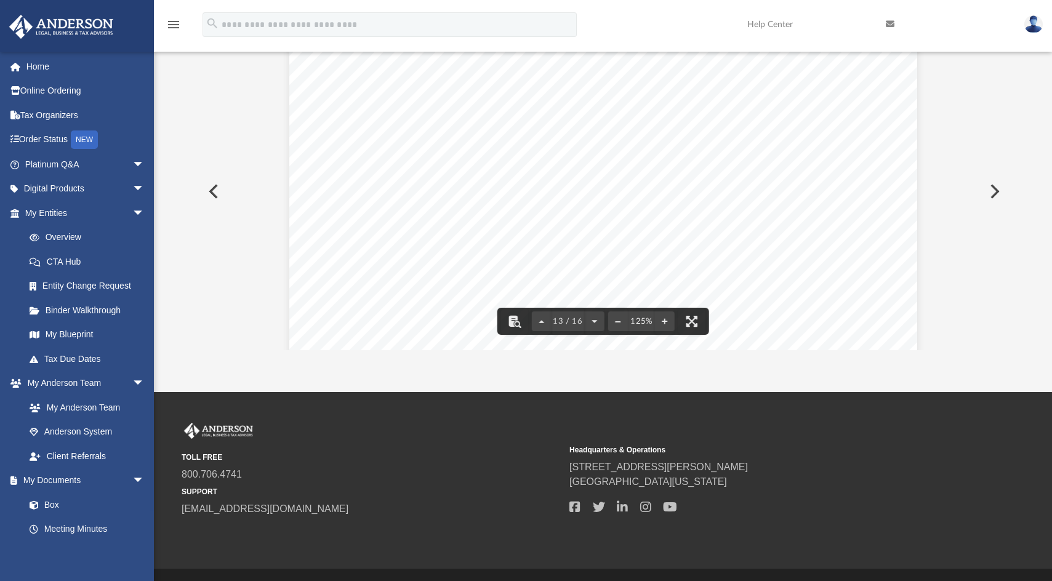
scroll to position [10082, 0]
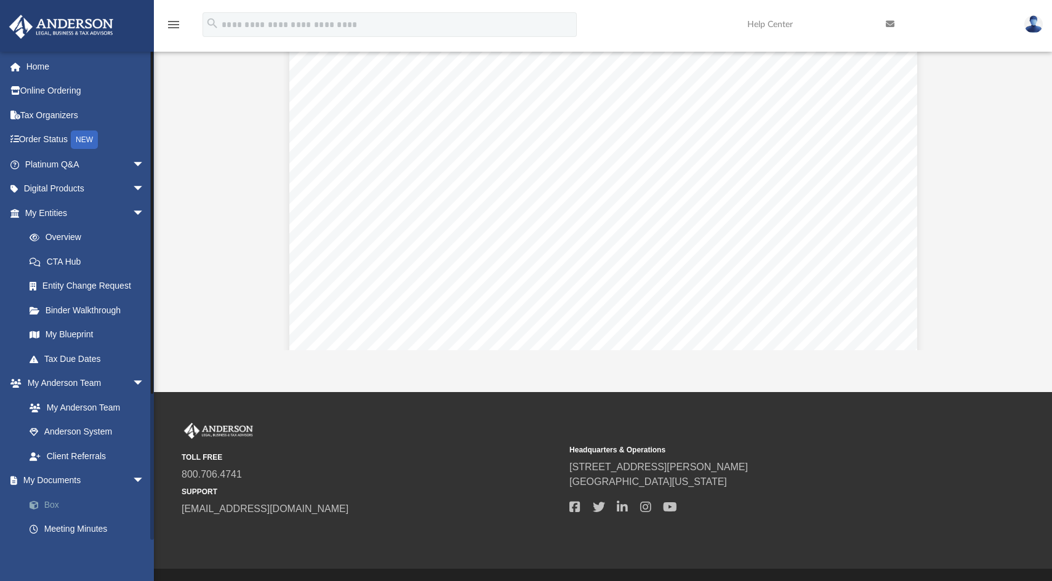
click at [49, 505] on link "Box" at bounding box center [90, 504] width 146 height 25
click at [42, 505] on span at bounding box center [40, 505] width 8 height 9
click at [172, 23] on icon "menu" at bounding box center [173, 24] width 15 height 15
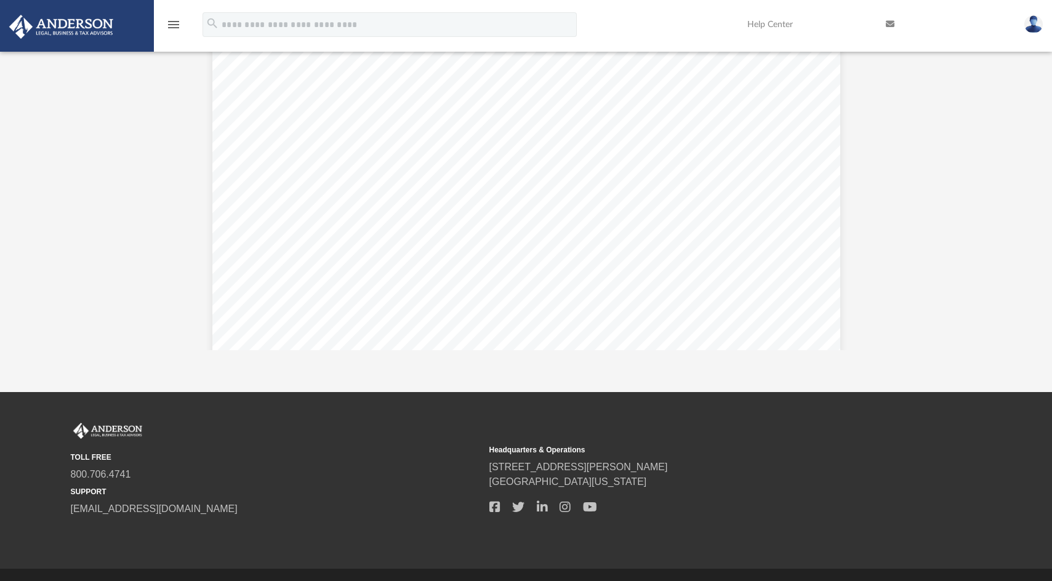
scroll to position [9969, 0]
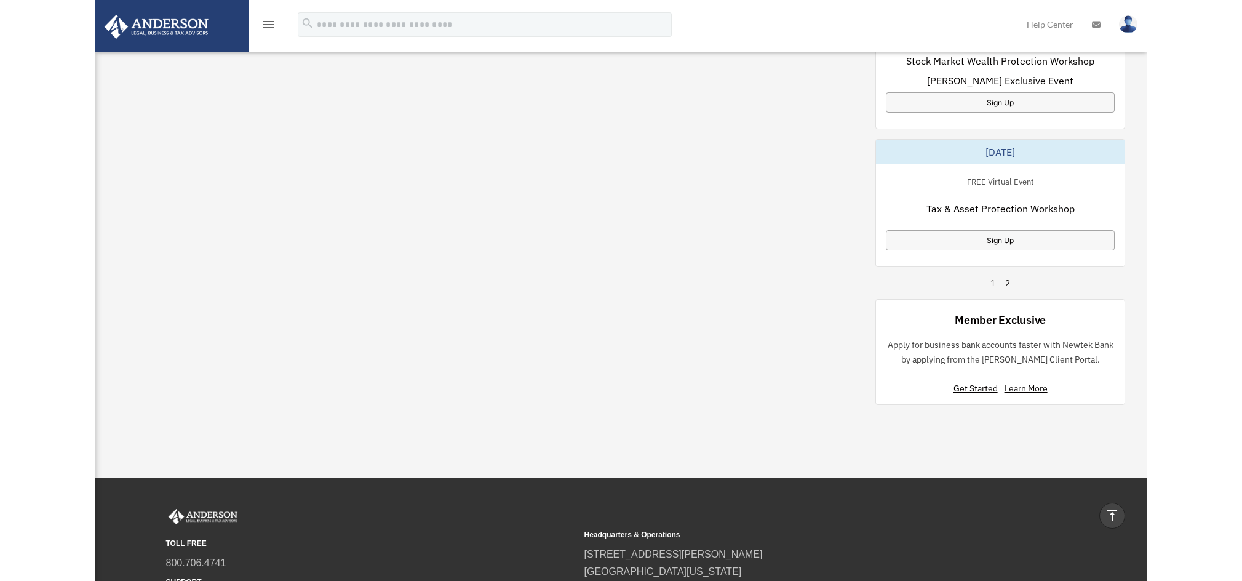
scroll to position [734, 0]
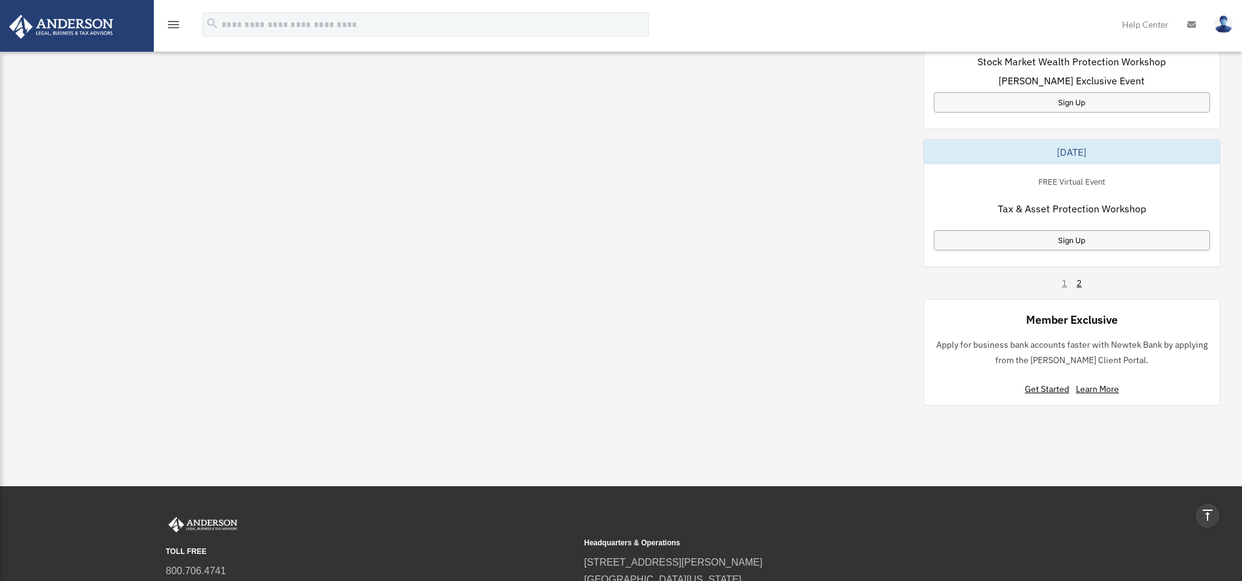
click at [174, 18] on icon "menu" at bounding box center [173, 24] width 15 height 15
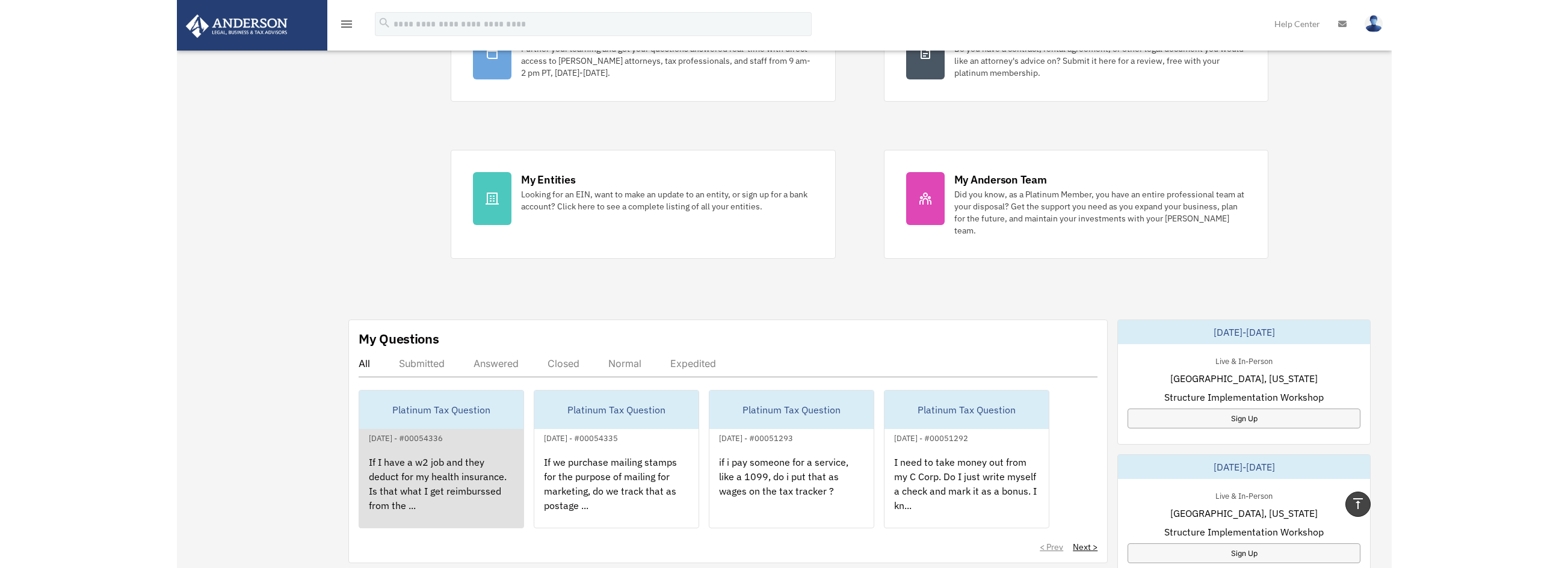
scroll to position [0, 0]
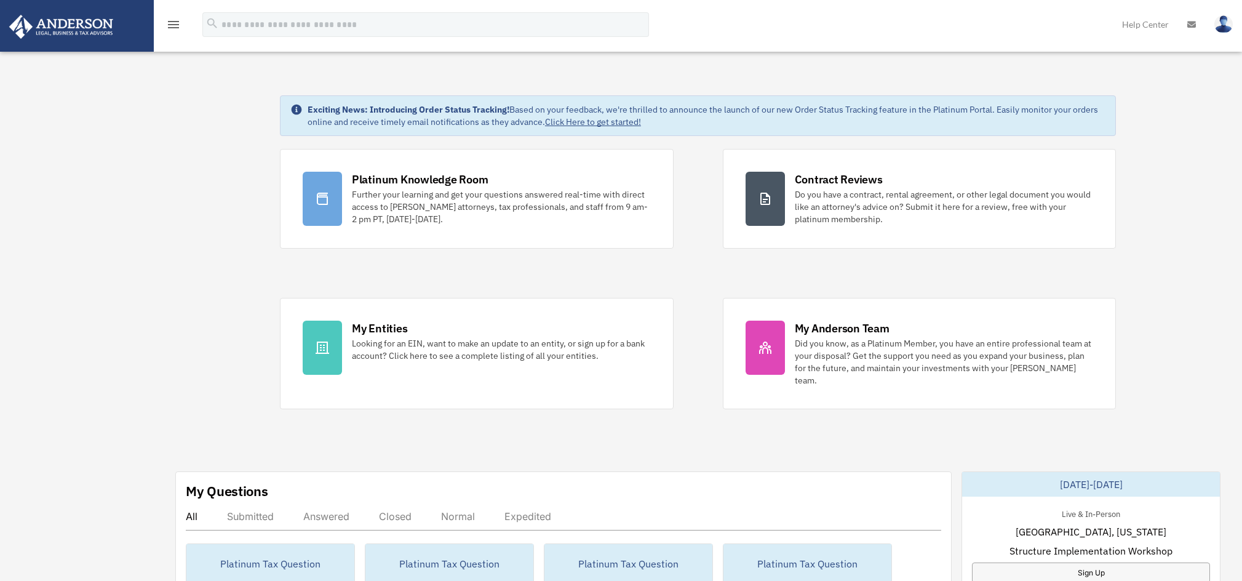
click at [178, 21] on icon "menu" at bounding box center [173, 24] width 15 height 15
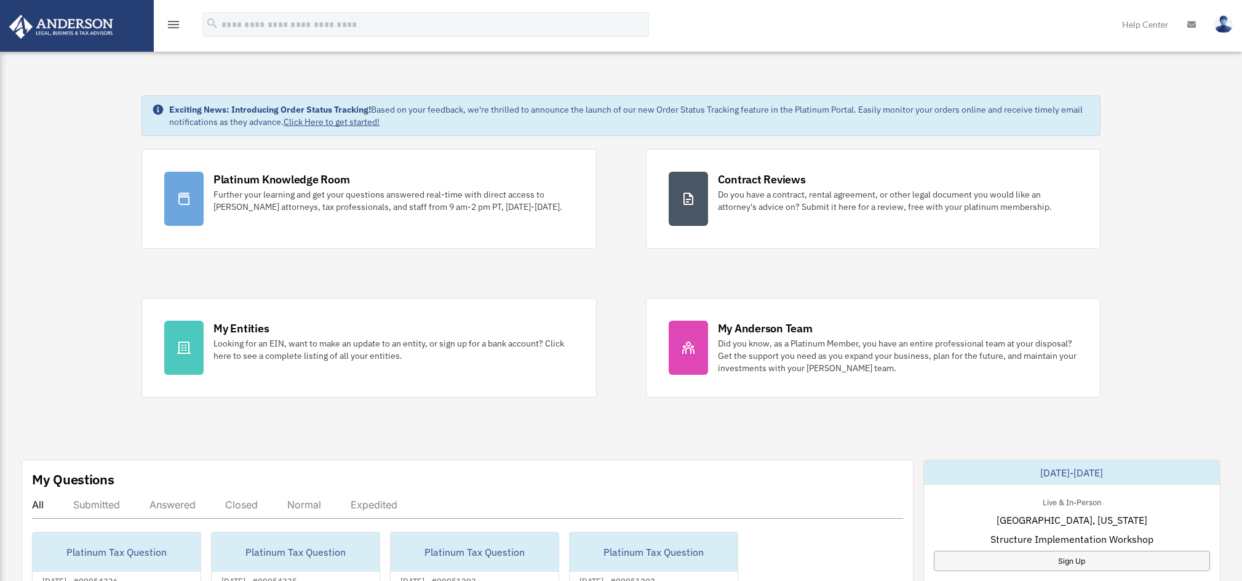
click at [178, 21] on icon "menu" at bounding box center [173, 24] width 15 height 15
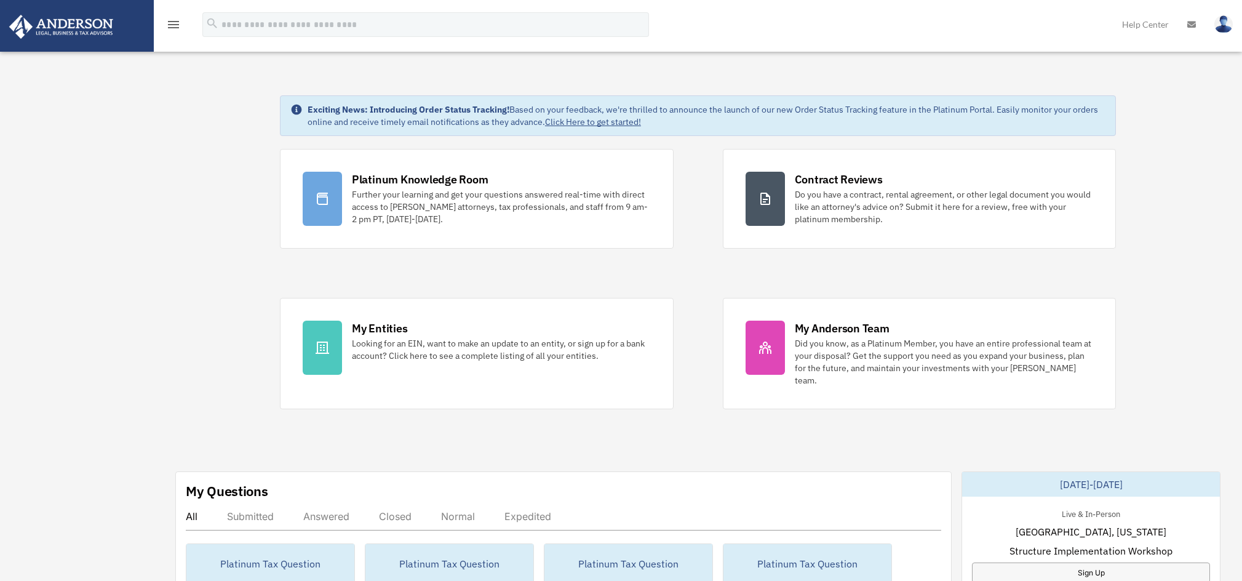
click at [177, 23] on icon "menu" at bounding box center [173, 24] width 15 height 15
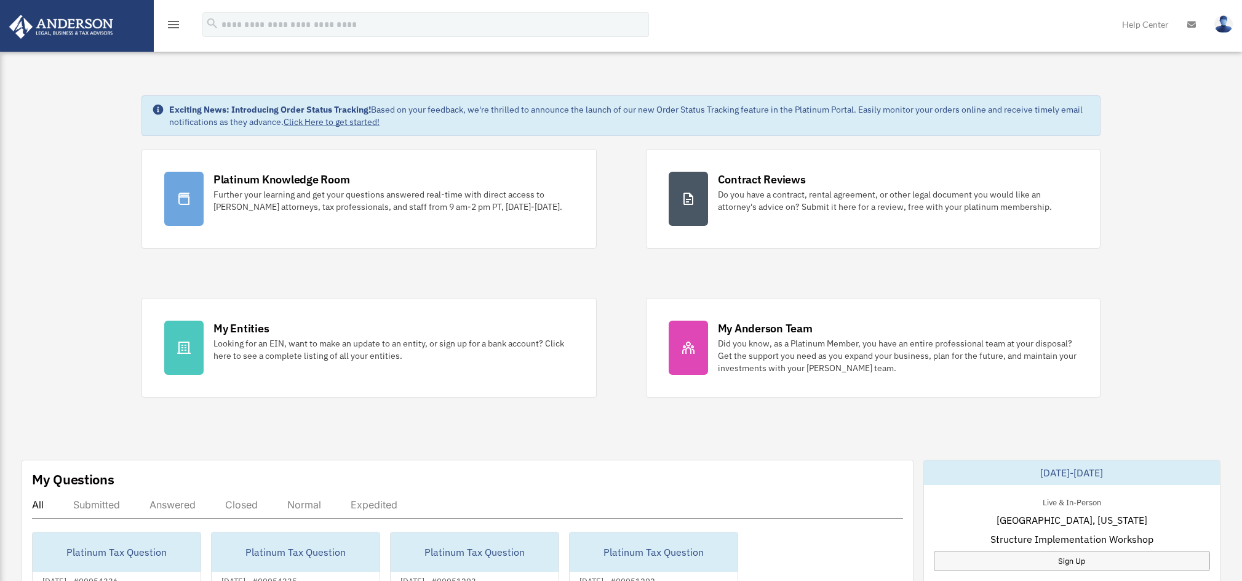
click at [177, 23] on icon "menu" at bounding box center [173, 24] width 15 height 15
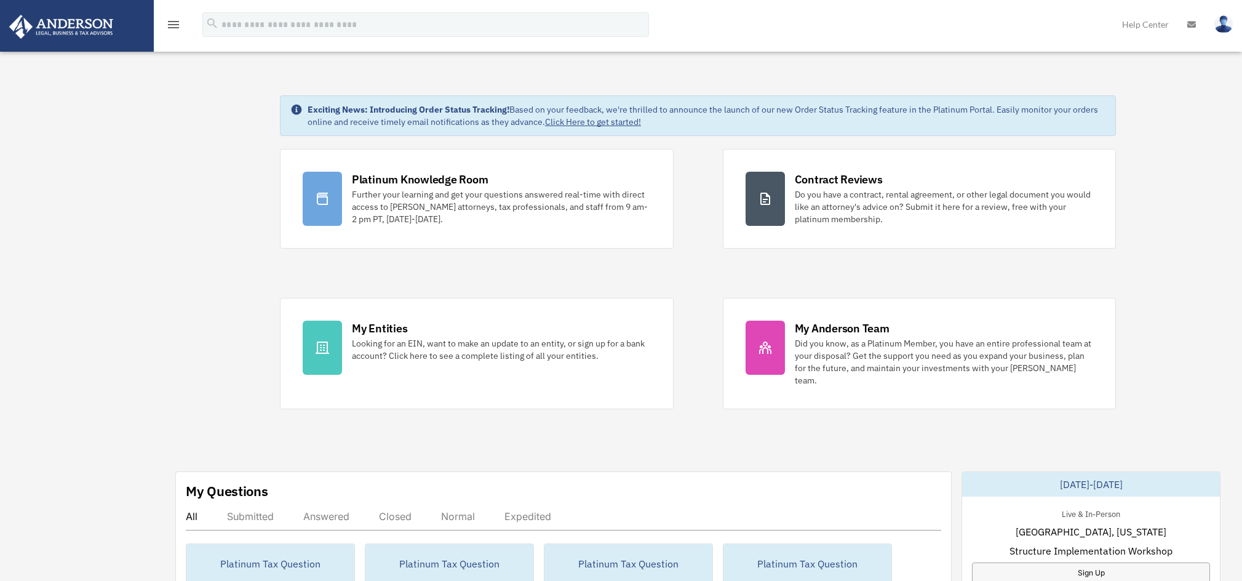
click at [166, 22] on div "menu" at bounding box center [173, 25] width 39 height 32
click at [174, 26] on icon "menu" at bounding box center [173, 24] width 15 height 15
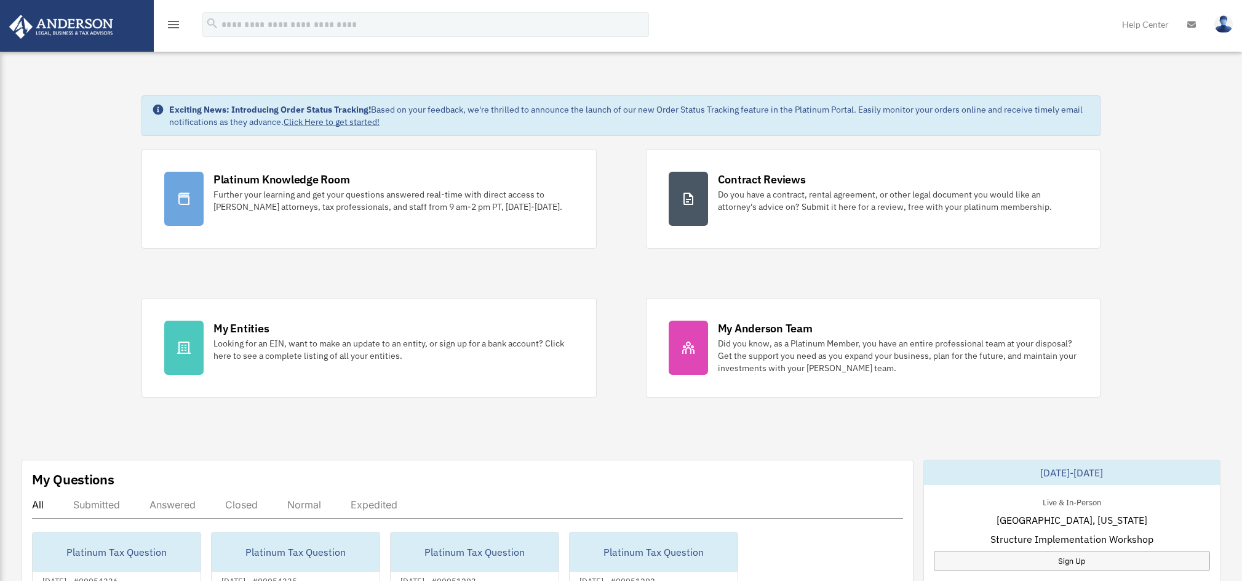
click at [174, 26] on icon "menu" at bounding box center [173, 24] width 15 height 15
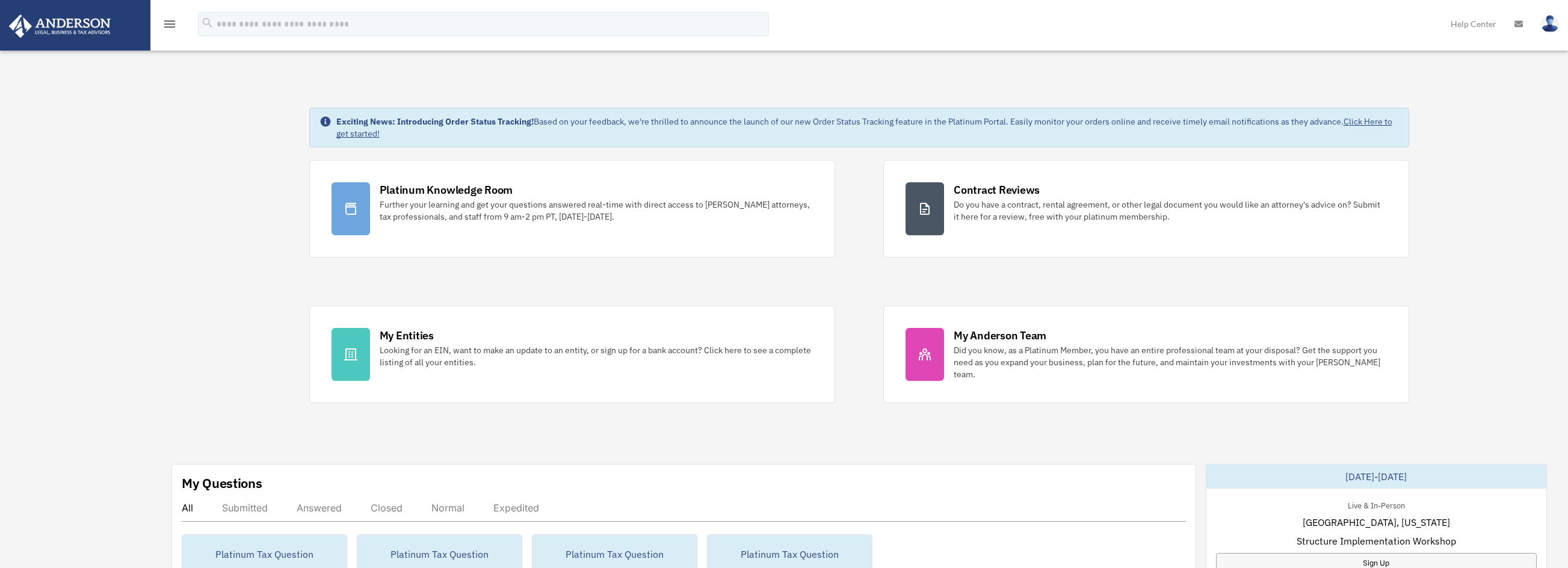
click at [109, 28] on img at bounding box center [60, 26] width 109 height 23
click at [173, 22] on icon "menu" at bounding box center [169, 23] width 15 height 15
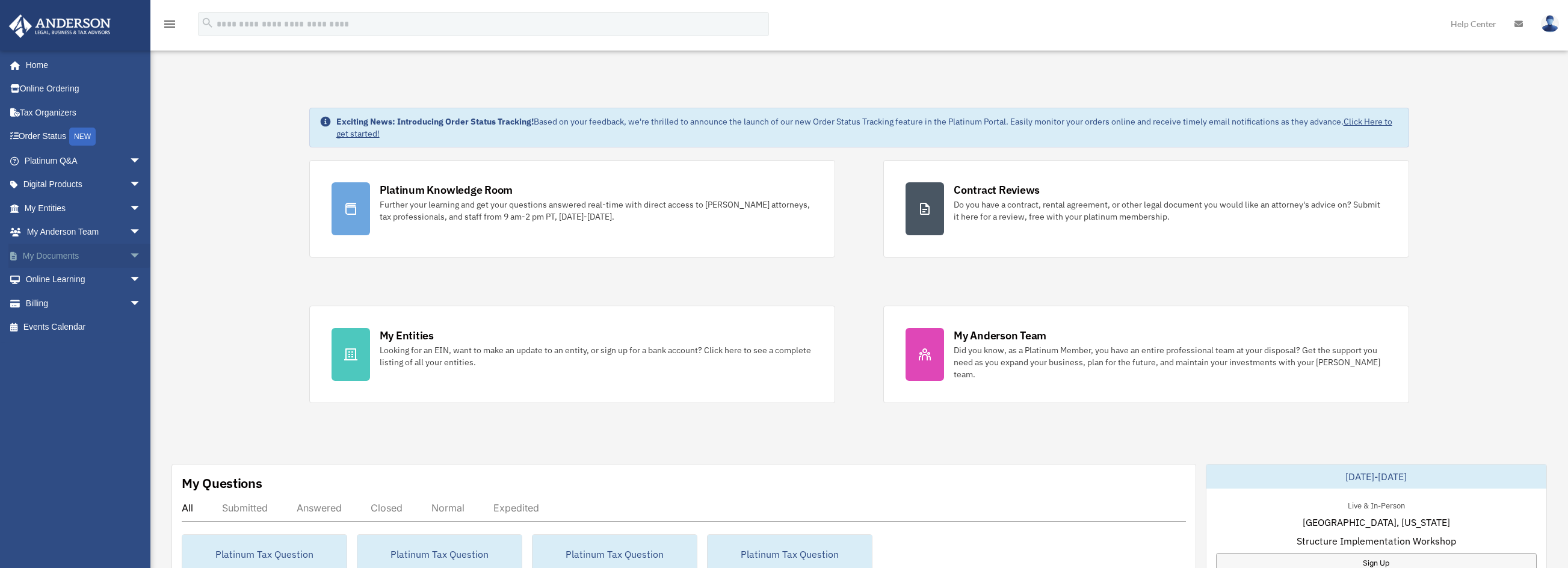
click at [61, 254] on link "My Documents arrow_drop_down" at bounding box center [84, 255] width 151 height 24
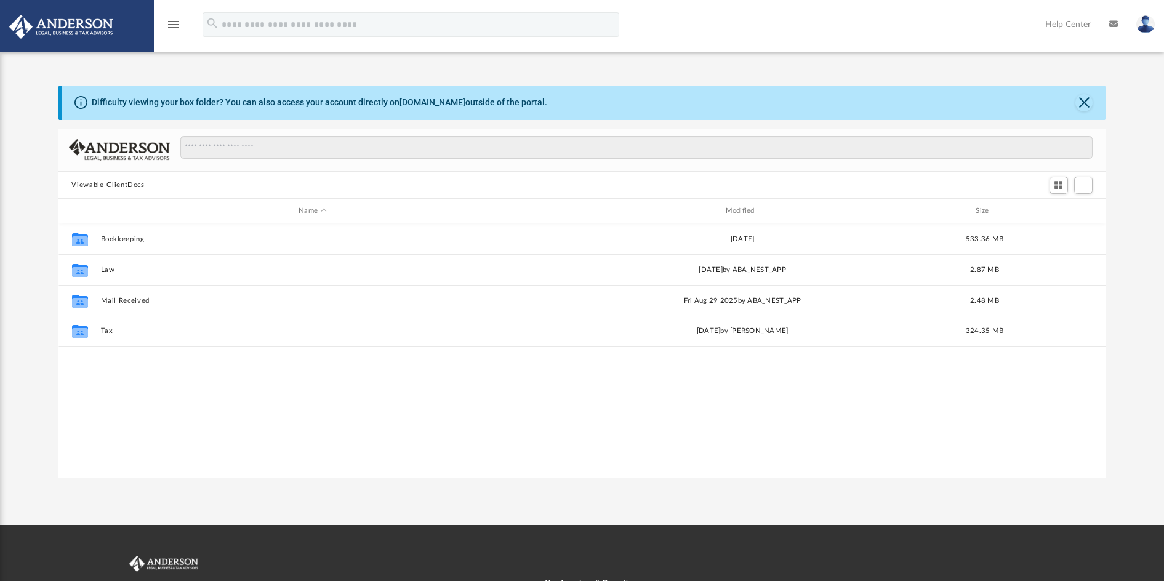
scroll to position [271, 1038]
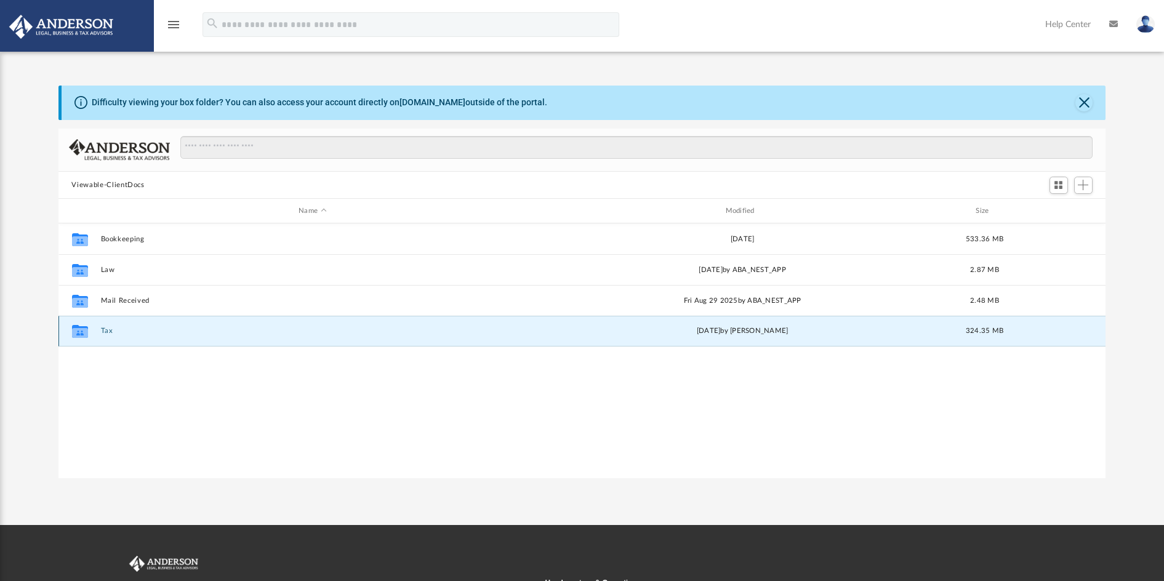
click at [111, 331] on button "Tax" at bounding box center [312, 331] width 424 height 8
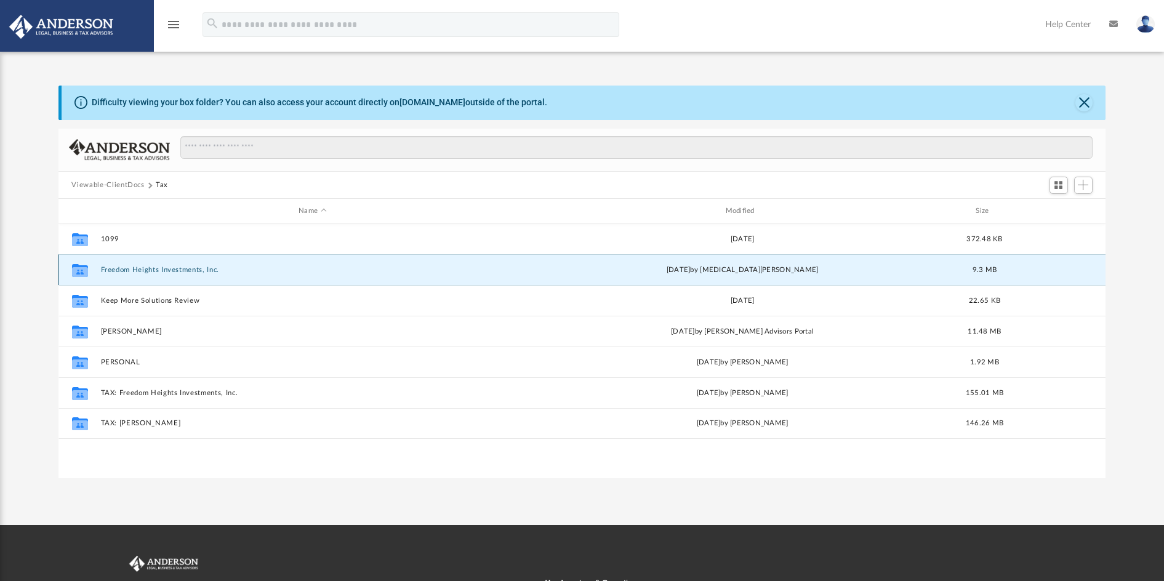
click at [154, 267] on button "Freedom Heights Investments, Inc." at bounding box center [312, 270] width 424 height 8
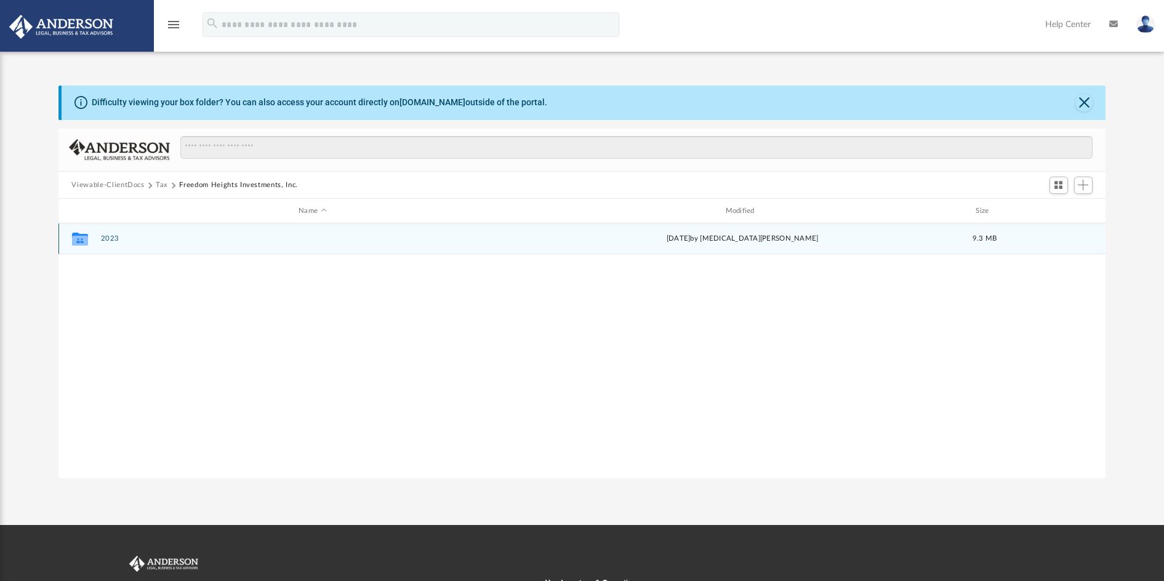
click at [109, 238] on button "2023" at bounding box center [312, 239] width 424 height 8
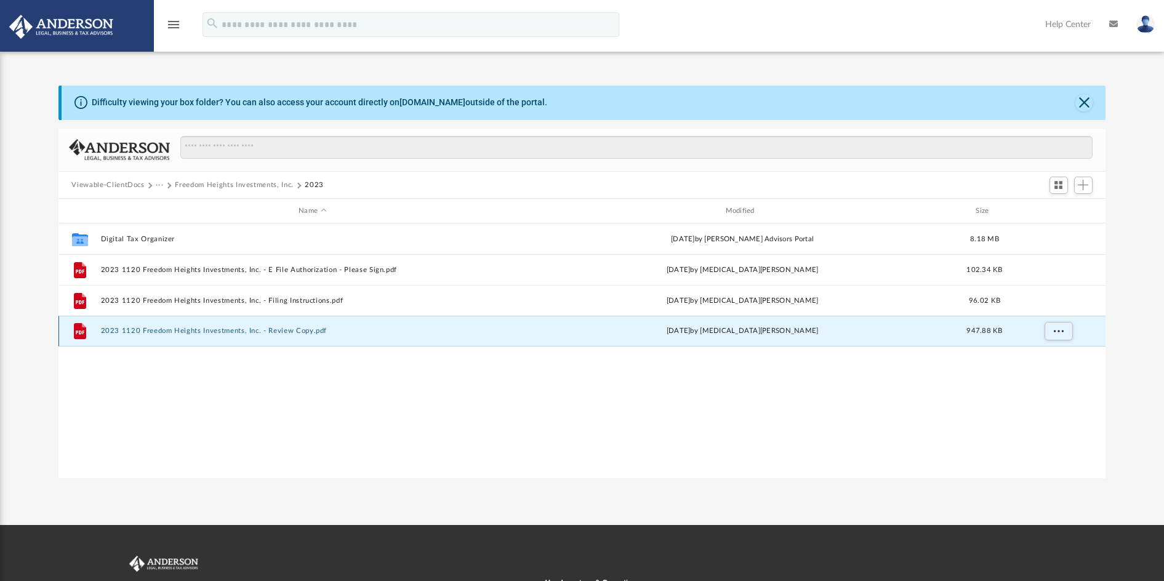
click at [270, 332] on button "2023 1120 Freedom Heights Investments, Inc. - Review Copy.pdf" at bounding box center [312, 331] width 424 height 8
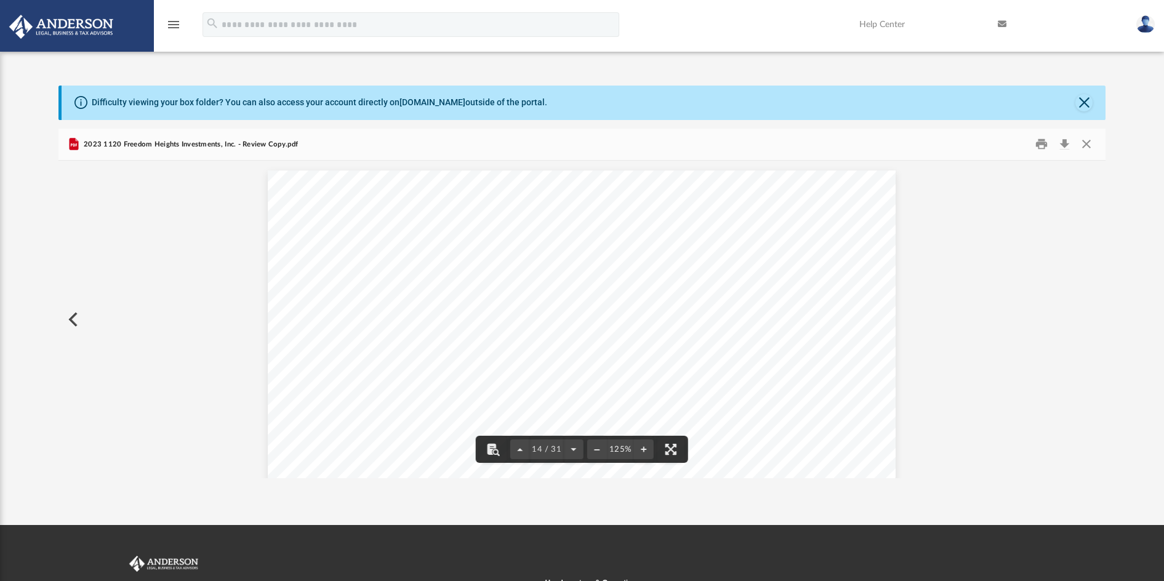
scroll to position [10799, 0]
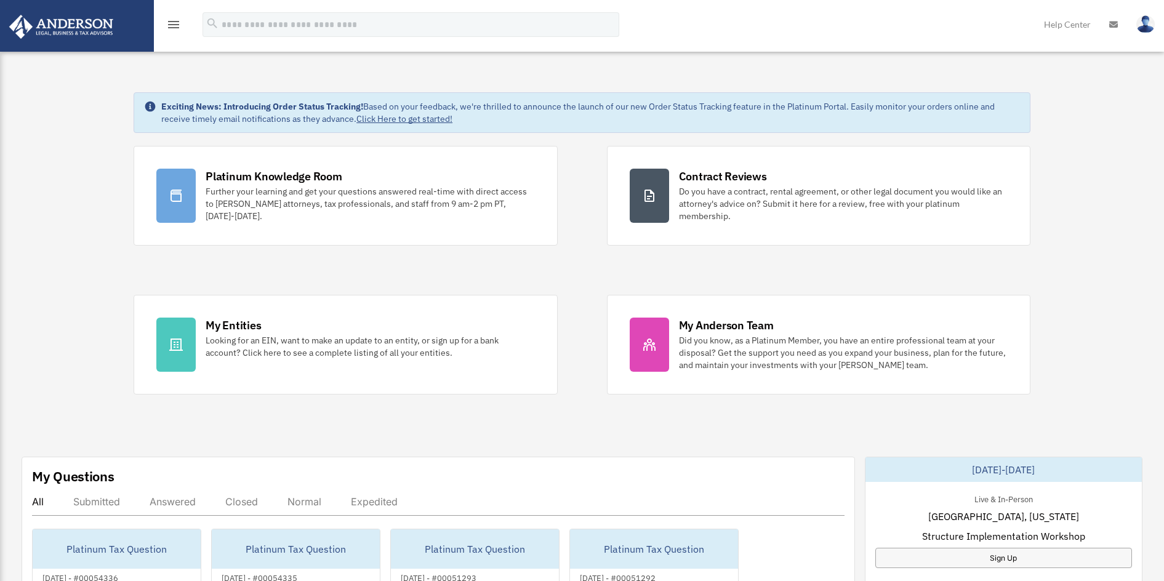
click at [175, 22] on icon "menu" at bounding box center [173, 24] width 15 height 15
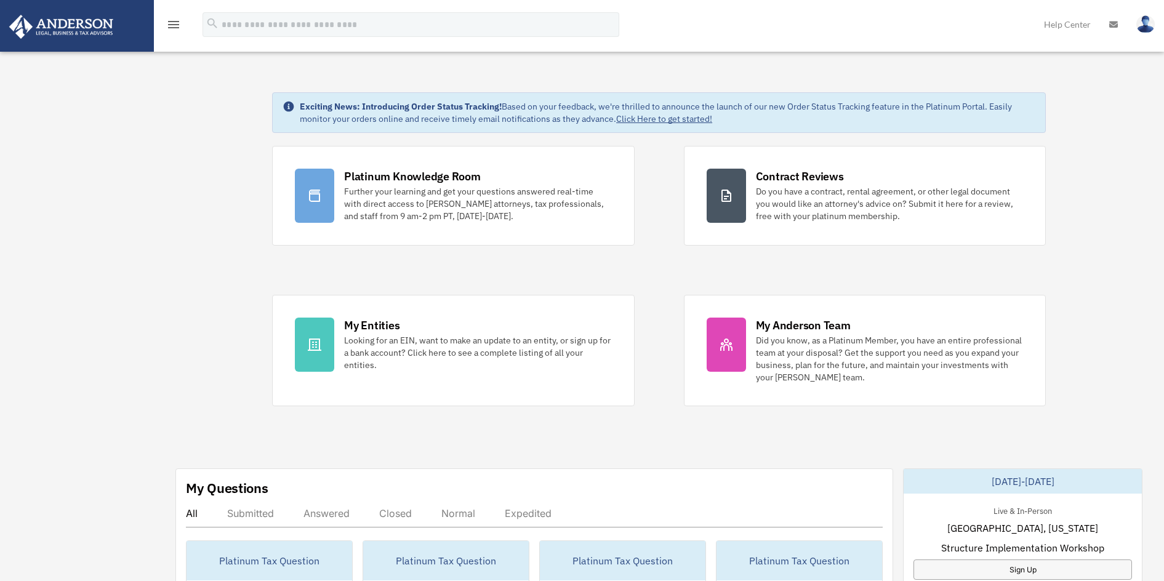
click at [78, 26] on img at bounding box center [61, 27] width 111 height 24
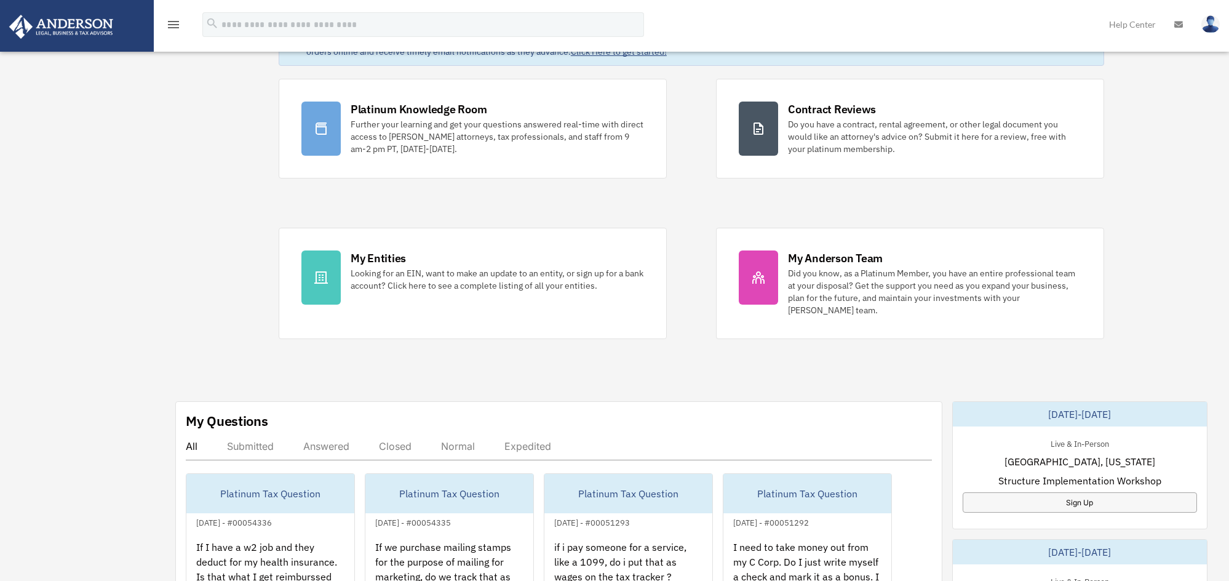
scroll to position [218, 0]
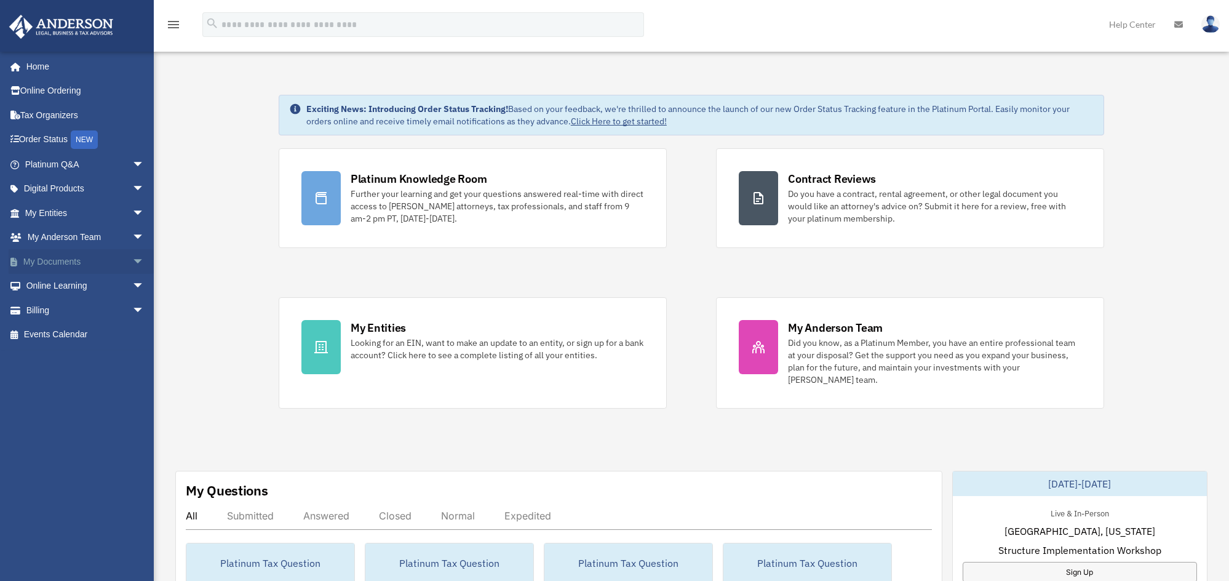
click at [60, 262] on link "My Documents arrow_drop_down" at bounding box center [86, 261] width 154 height 25
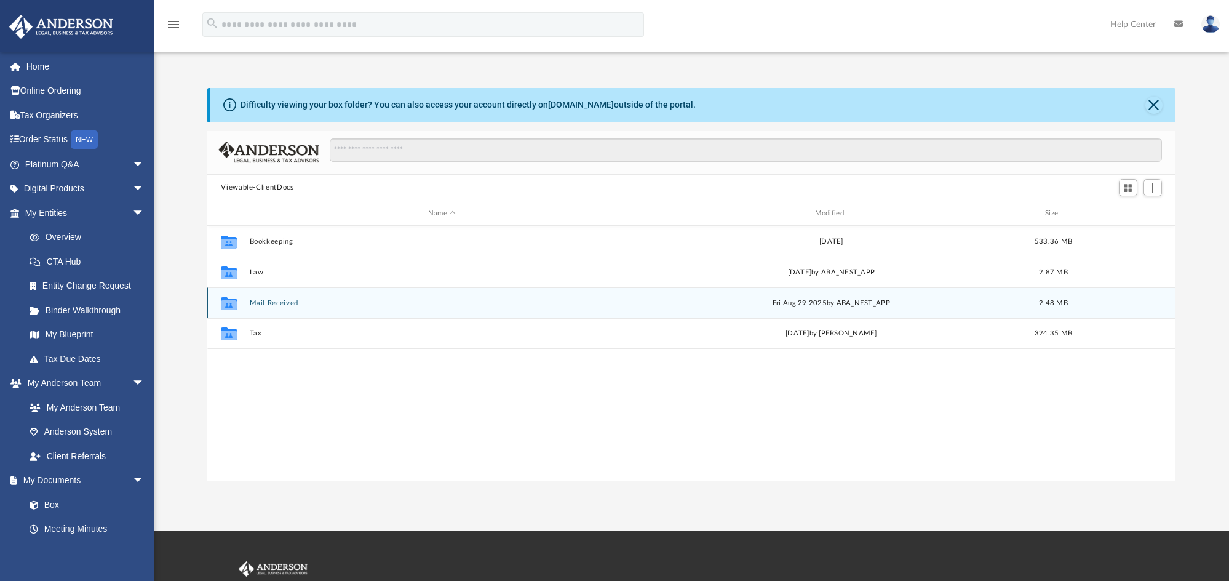
scroll to position [271, 959]
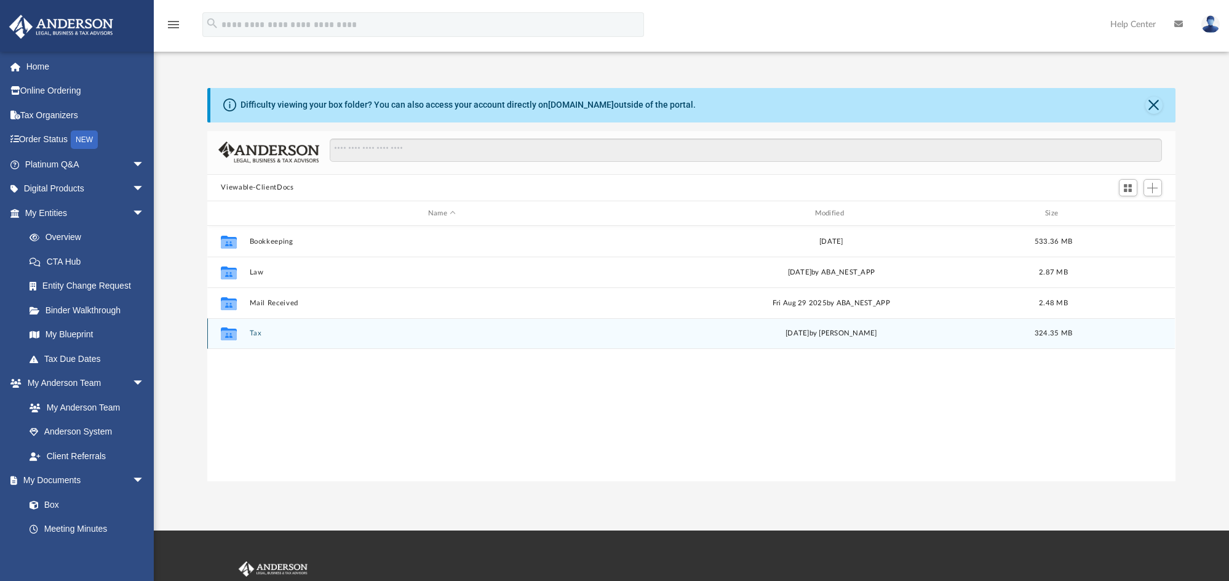
click at [250, 331] on button "Tax" at bounding box center [442, 334] width 385 height 8
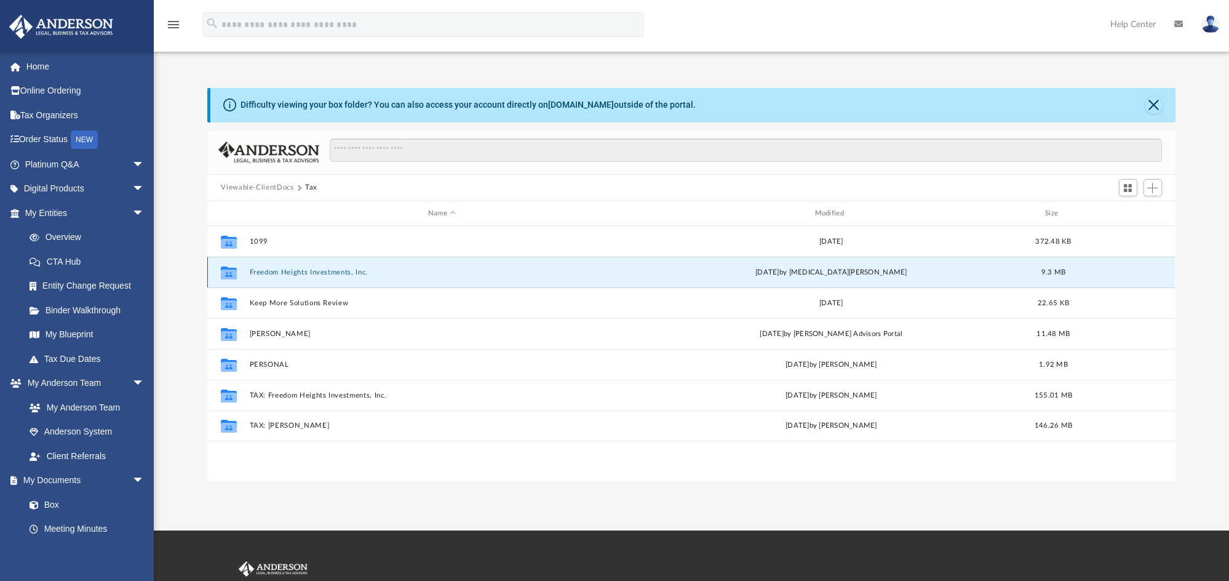
click at [313, 271] on button "Freedom Heights Investments, Inc." at bounding box center [442, 272] width 385 height 8
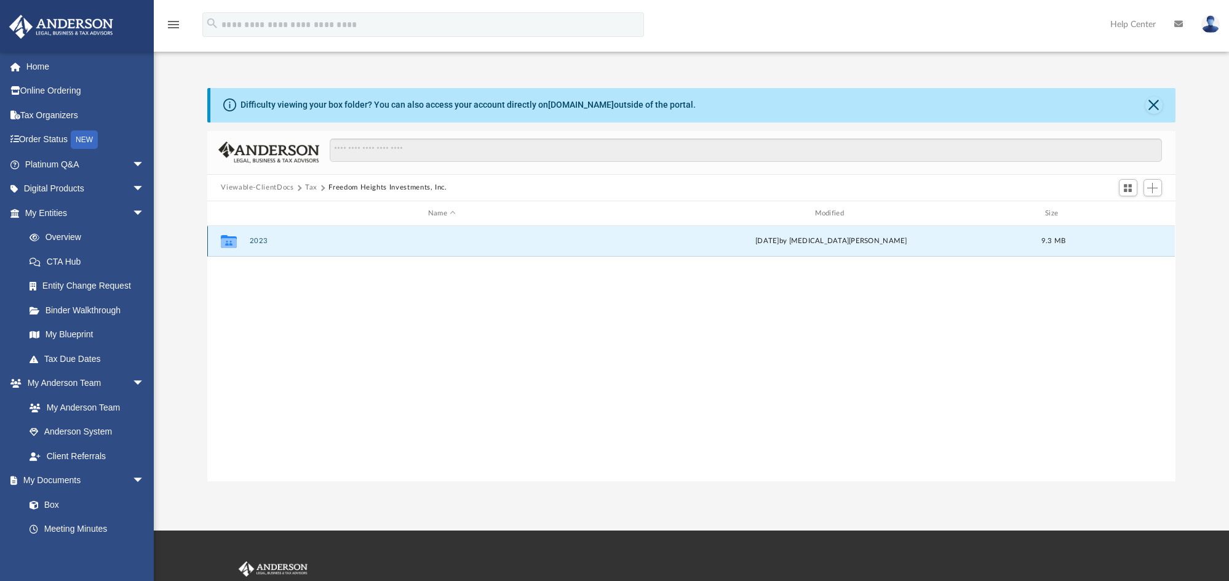
click at [260, 240] on button "2023" at bounding box center [442, 242] width 385 height 8
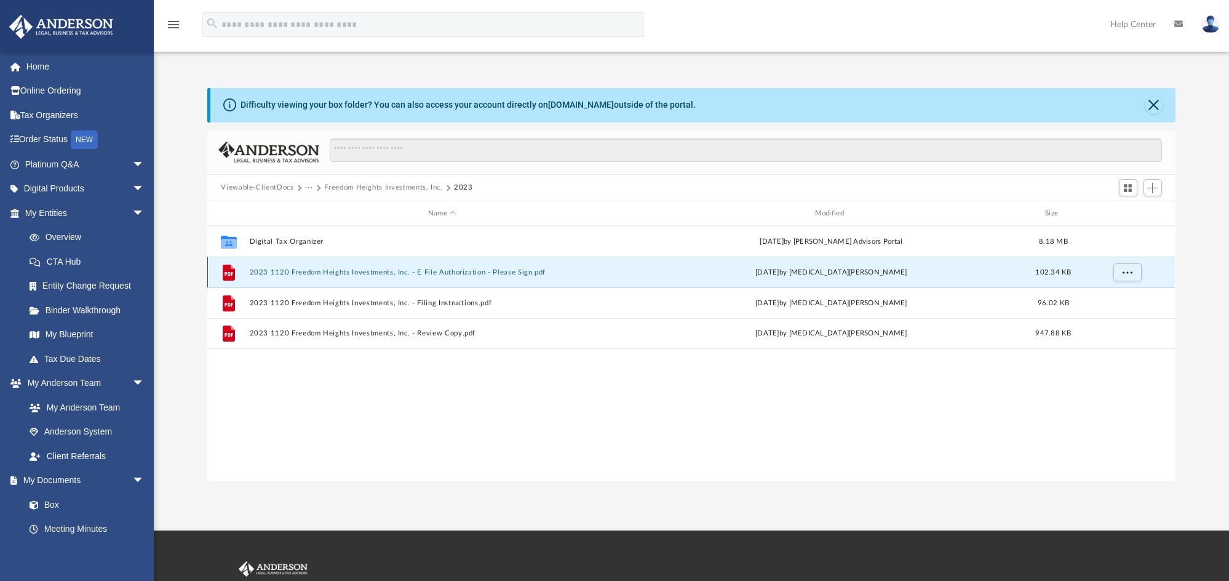
click at [410, 271] on button "2023 1120 Freedom Heights Investments, Inc. - E File Authorization - Please Sig…" at bounding box center [442, 272] width 385 height 8
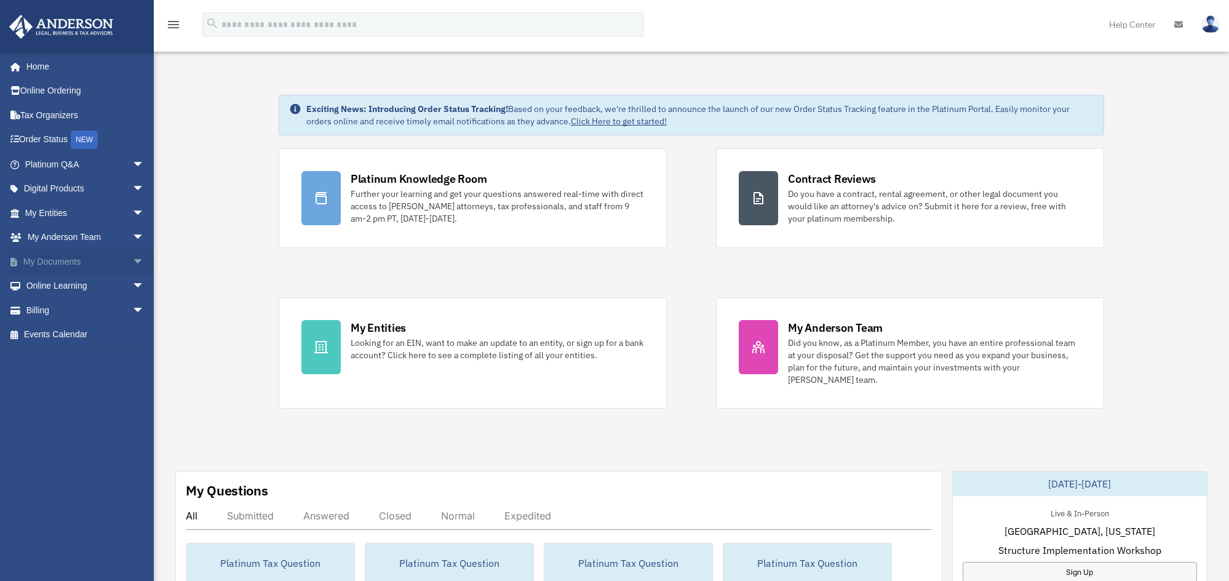
click at [51, 258] on link "My Documents arrow_drop_down" at bounding box center [86, 261] width 154 height 25
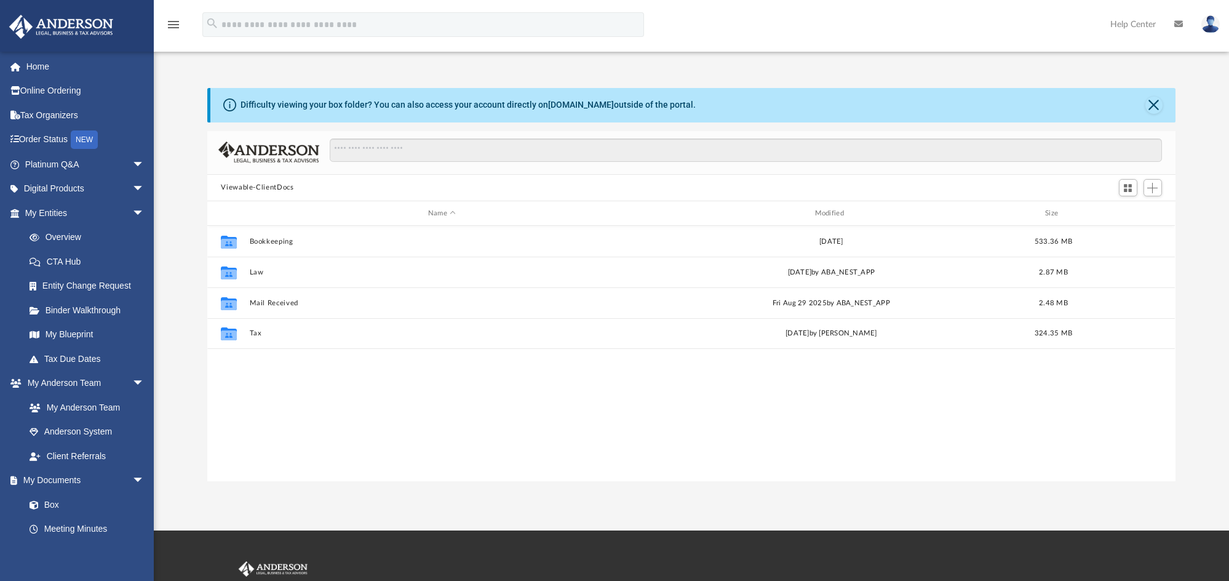
scroll to position [271, 959]
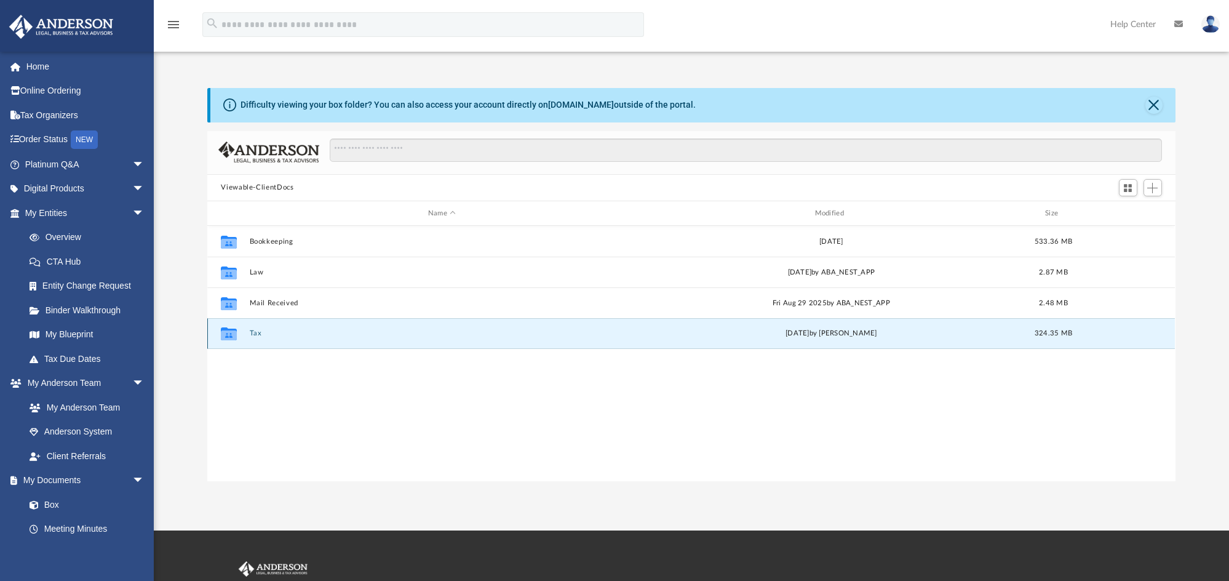
click at [254, 331] on button "Tax" at bounding box center [442, 334] width 385 height 8
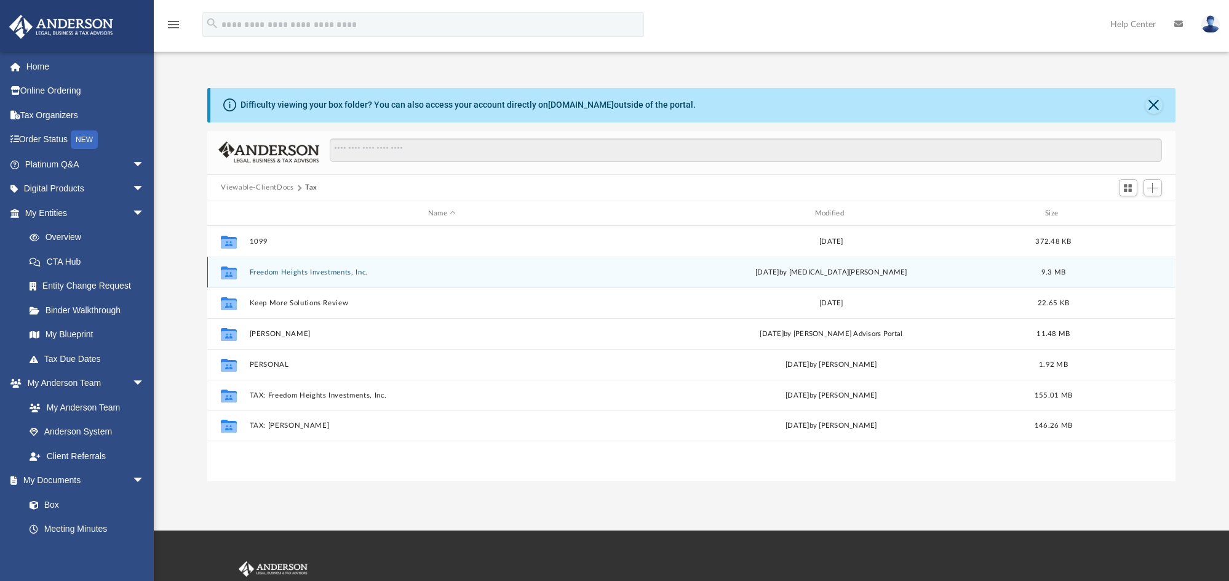
click at [295, 274] on button "Freedom Heights Investments, Inc." at bounding box center [442, 272] width 385 height 8
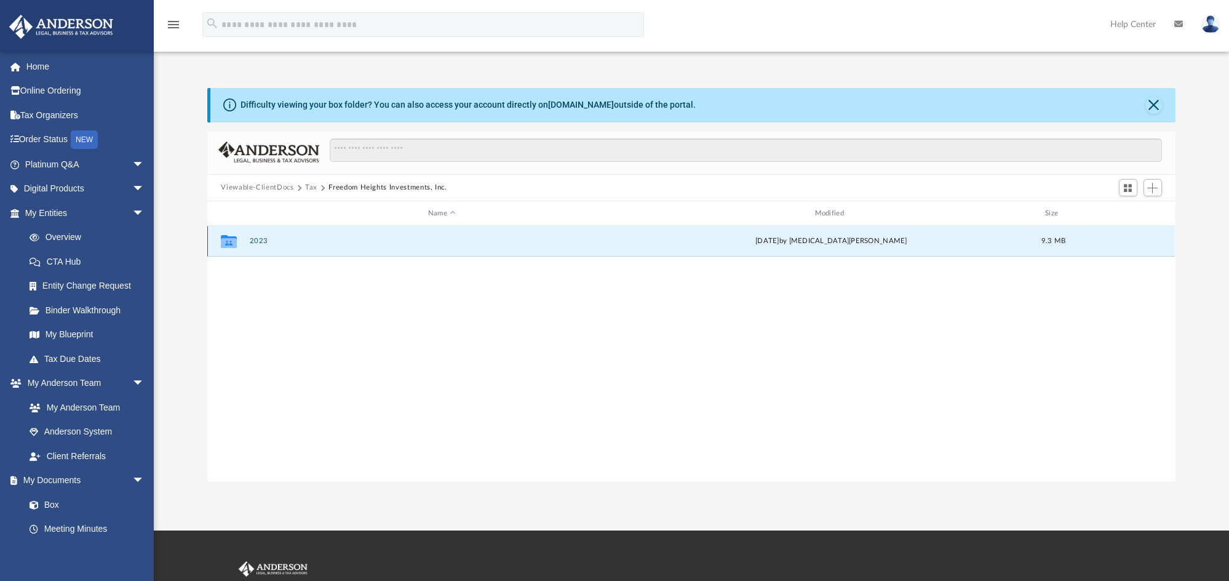
click at [260, 239] on button "2023" at bounding box center [442, 242] width 385 height 8
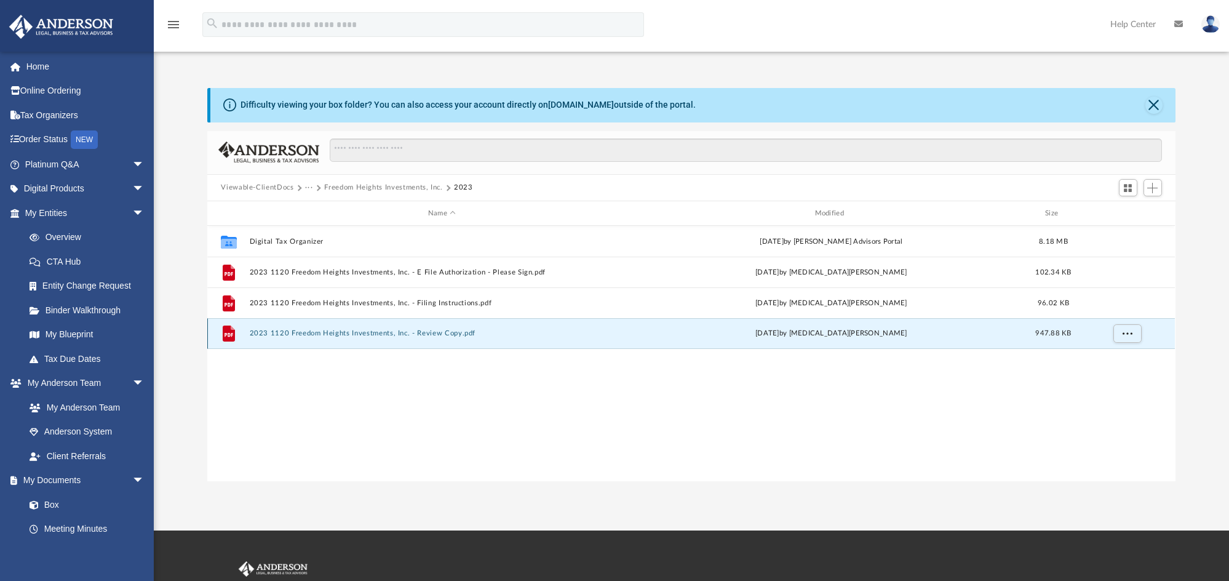
click at [372, 335] on button "2023 1120 Freedom Heights Investments, Inc. - Review Copy.pdf" at bounding box center [442, 334] width 385 height 8
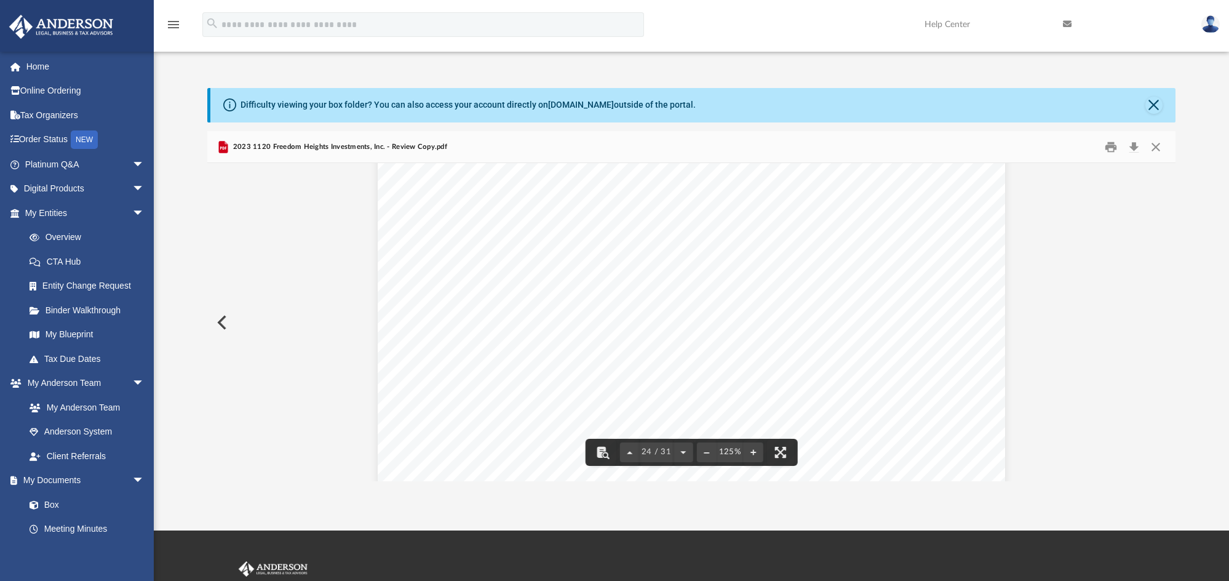
scroll to position [19107, 0]
